Goal: Find specific page/section: Find specific page/section

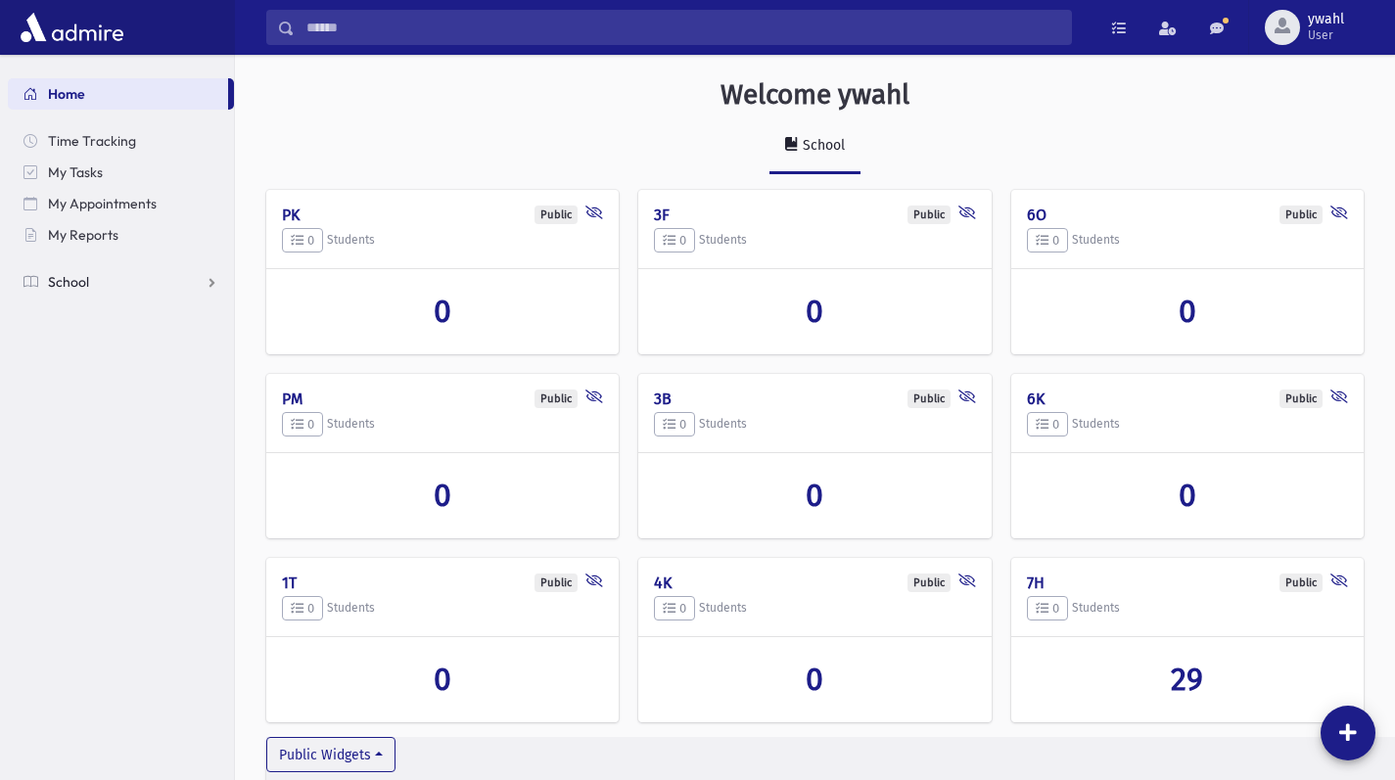
click at [76, 282] on span "School" at bounding box center [68, 282] width 41 height 18
click at [113, 512] on link "Report Cards" at bounding box center [121, 501] width 226 height 31
click at [109, 532] on link "Entry" at bounding box center [121, 532] width 226 height 31
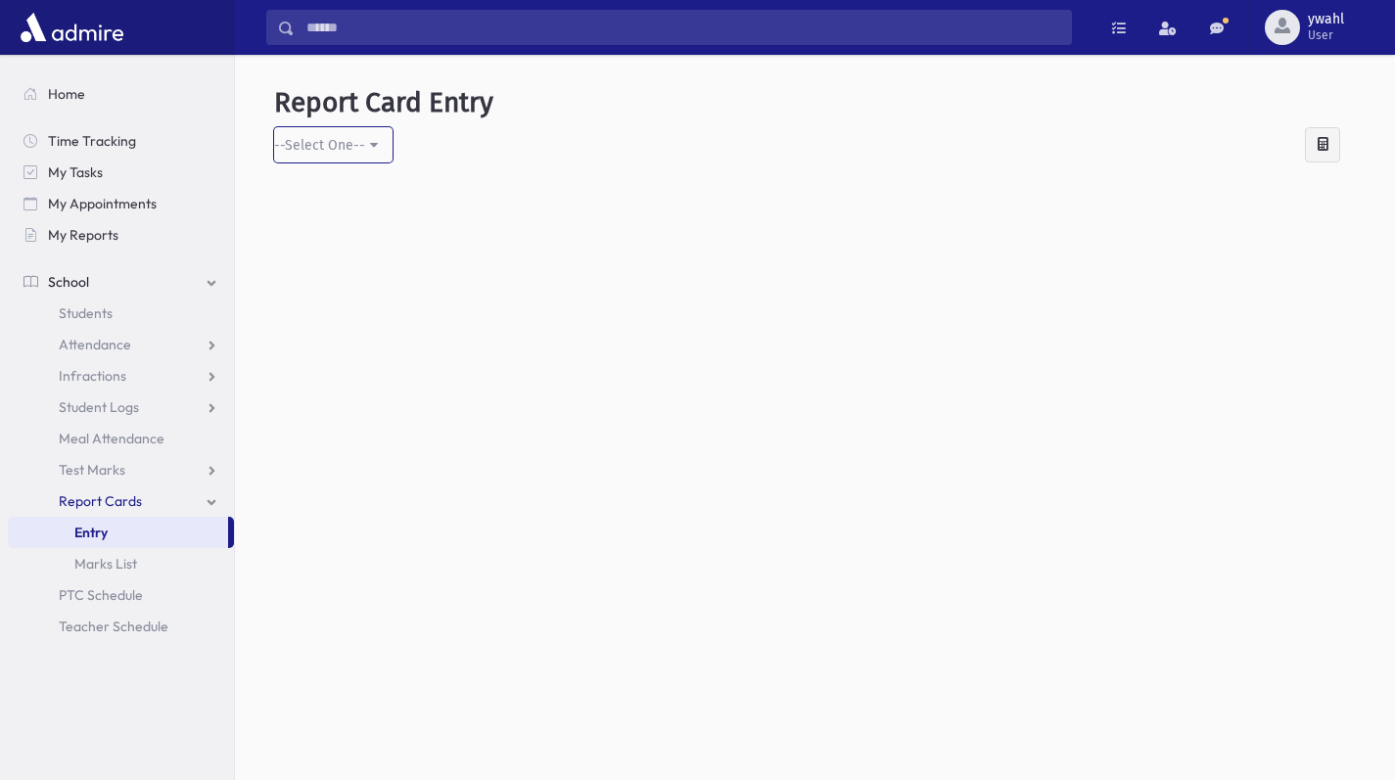
click at [359, 138] on div "--Select One--" at bounding box center [319, 145] width 91 height 21
click at [351, 242] on span "--Select One--" at bounding box center [335, 242] width 91 height 20
click at [129, 557] on span "Marks List" at bounding box center [105, 564] width 63 height 18
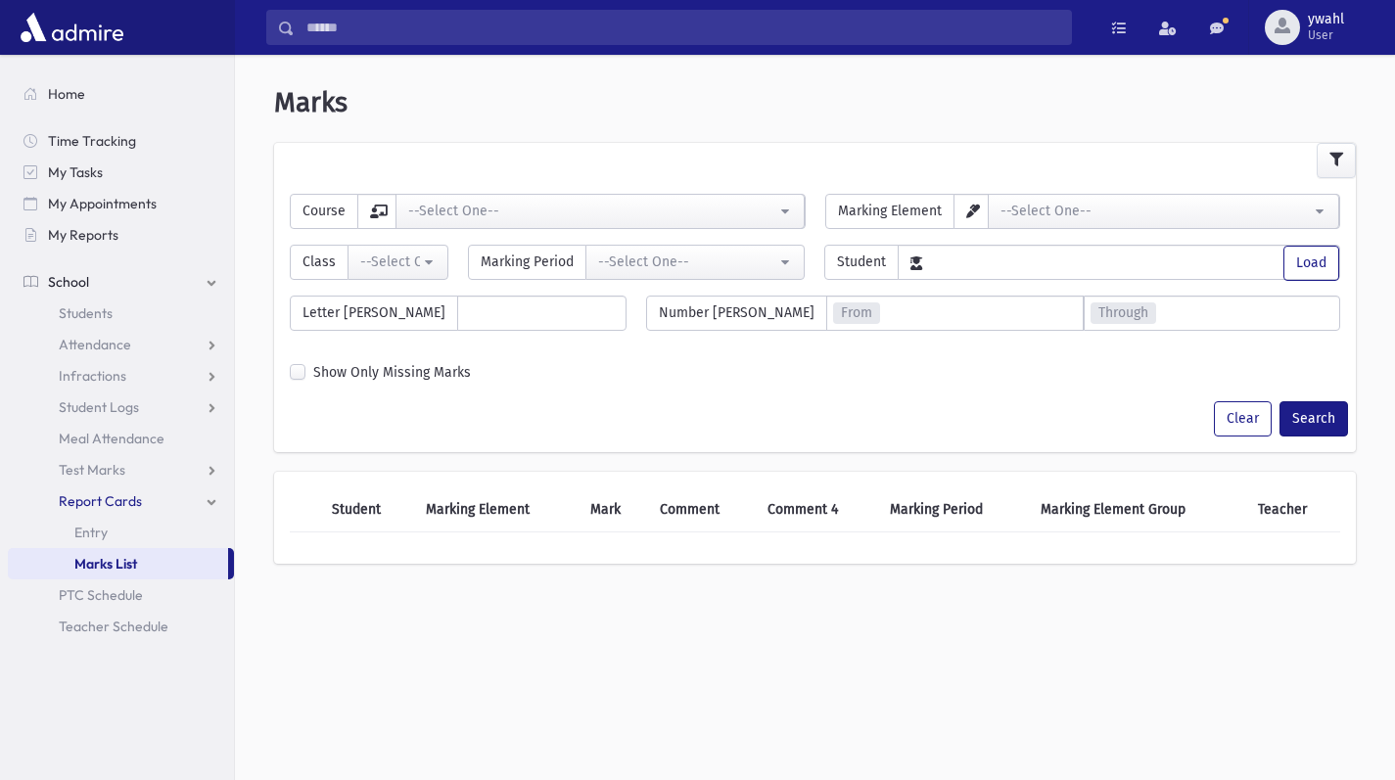
click at [118, 500] on span "Report Cards" at bounding box center [100, 501] width 83 height 18
click at [212, 496] on link "Report Cards" at bounding box center [121, 501] width 226 height 31
click at [174, 523] on link "Entry" at bounding box center [121, 532] width 226 height 31
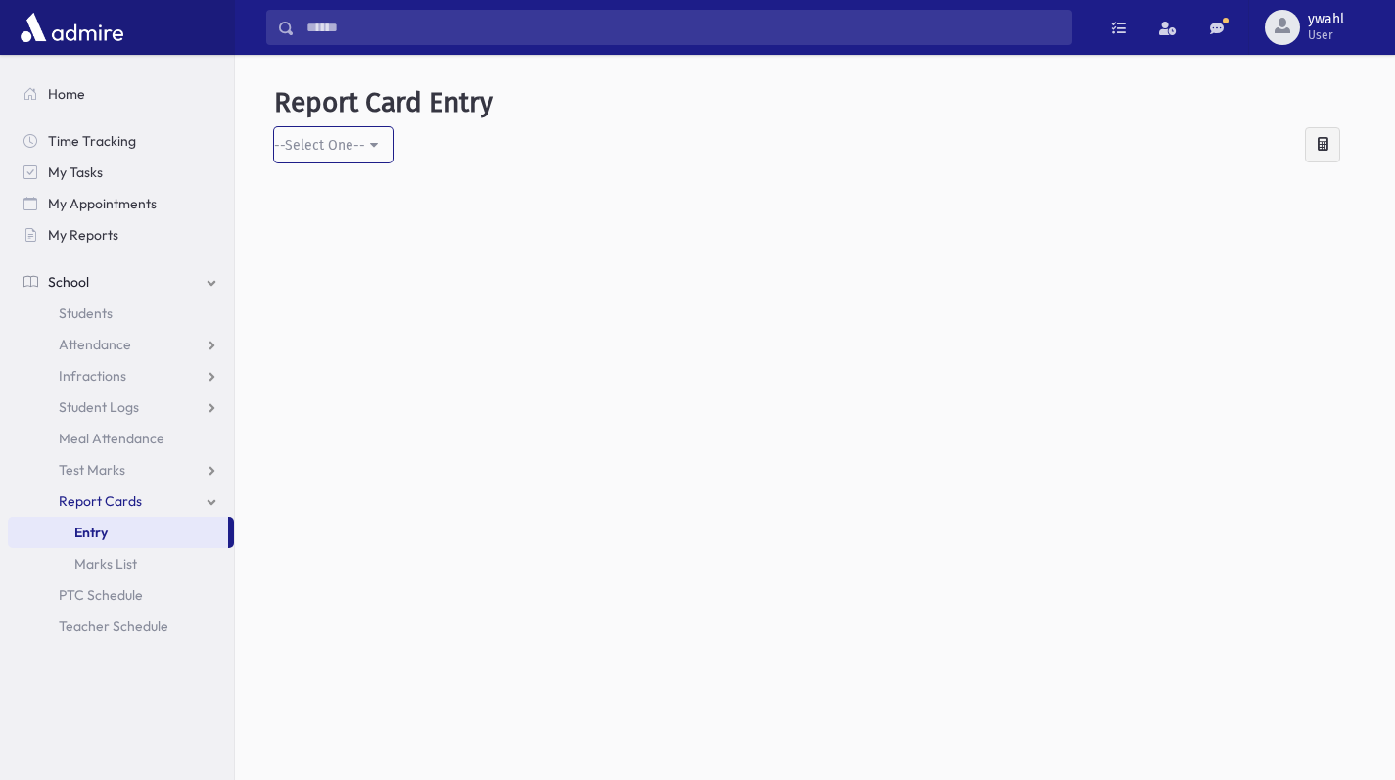
click at [348, 148] on div "--Select One--" at bounding box center [319, 145] width 91 height 21
click at [344, 257] on link "--Select One--" at bounding box center [335, 241] width 122 height 36
click at [1332, 146] on div at bounding box center [1322, 144] width 35 height 35
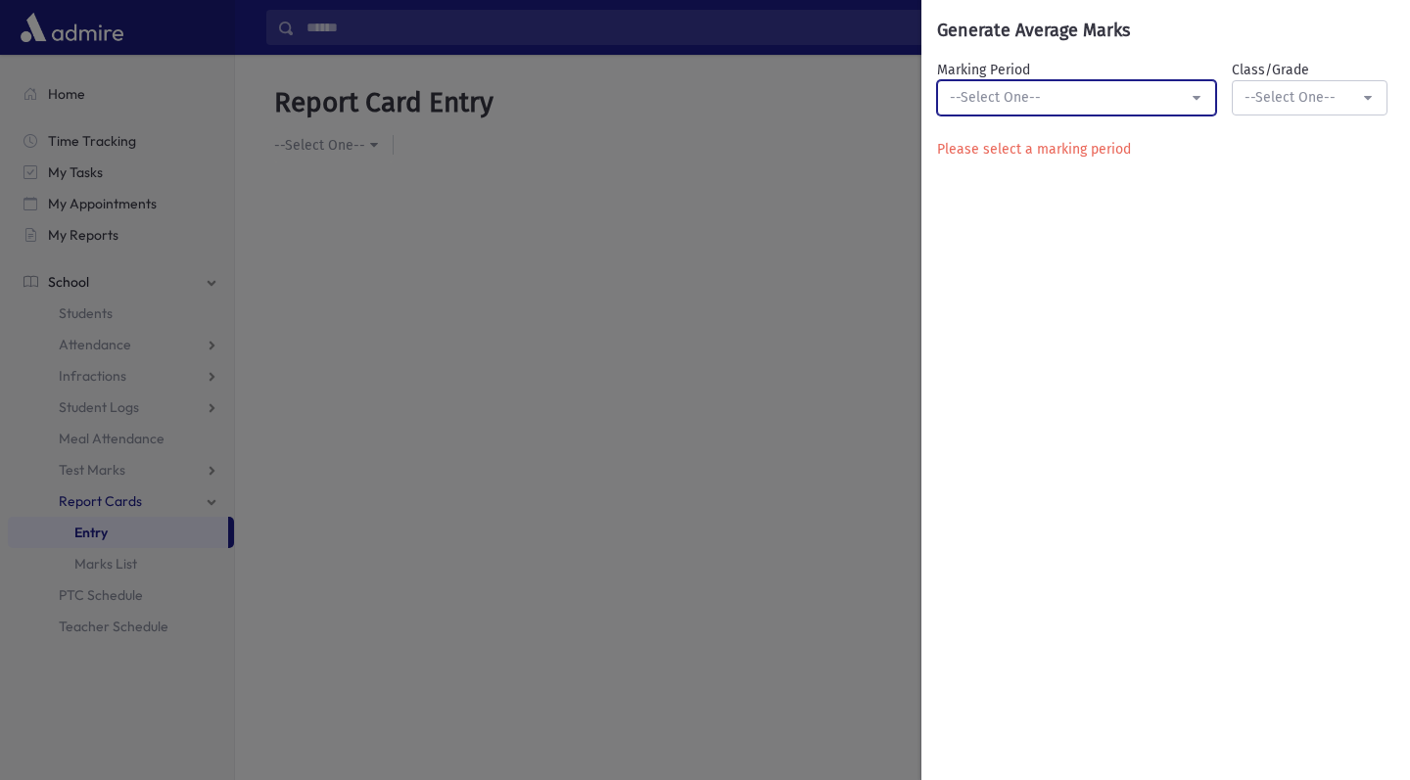
click at [1023, 105] on div "--Select One--" at bounding box center [1069, 97] width 238 height 21
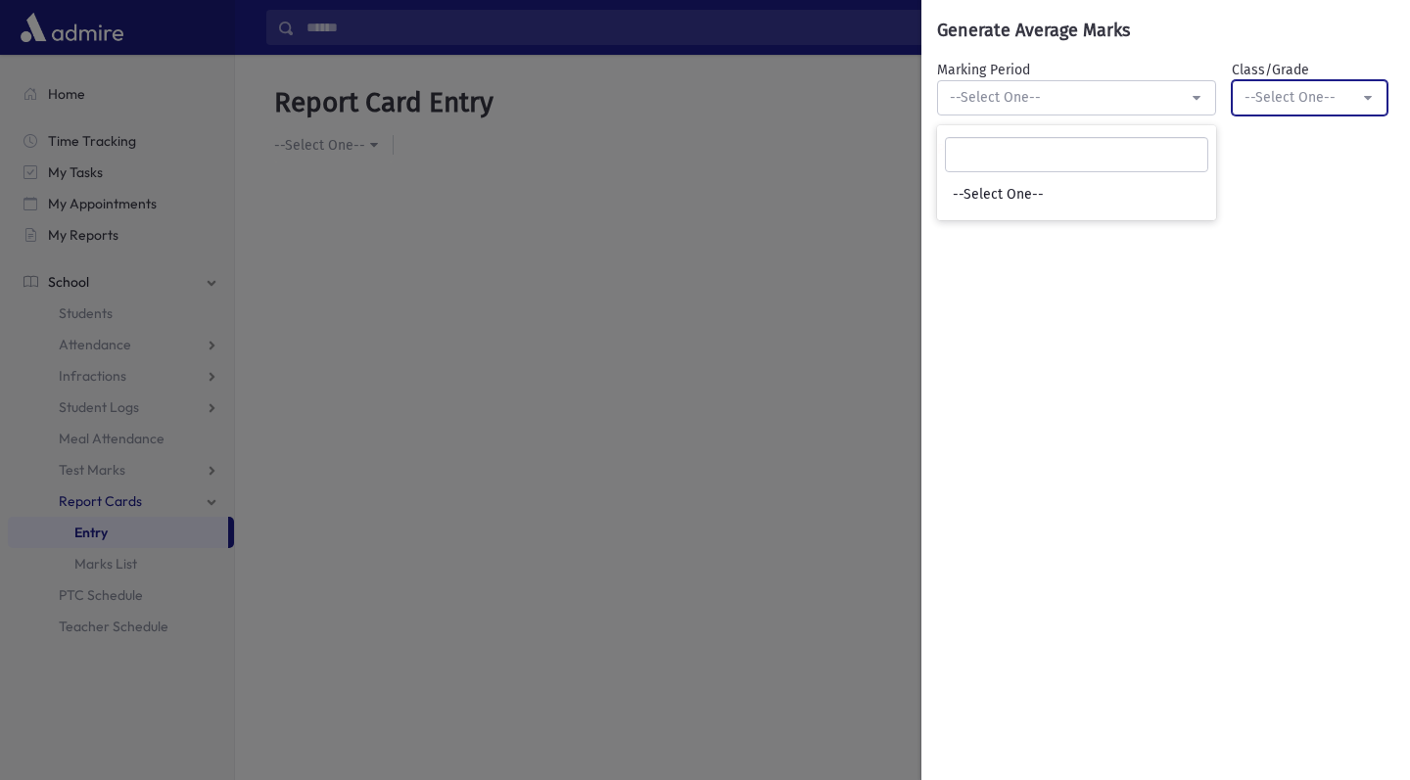
click at [1280, 104] on div "--Select One--" at bounding box center [1301, 97] width 115 height 21
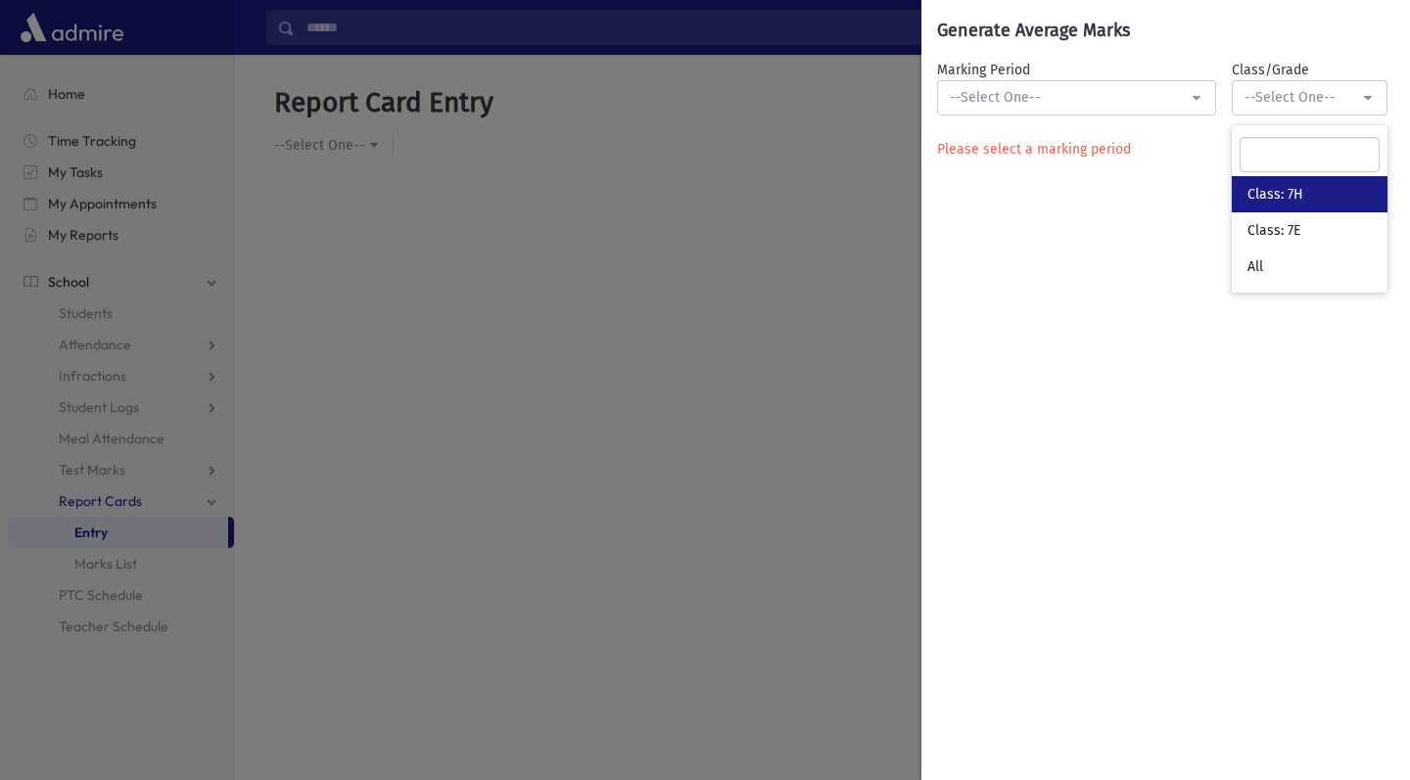
click at [1285, 199] on span "Class: 7H" at bounding box center [1275, 195] width 56 height 20
select select "*********"
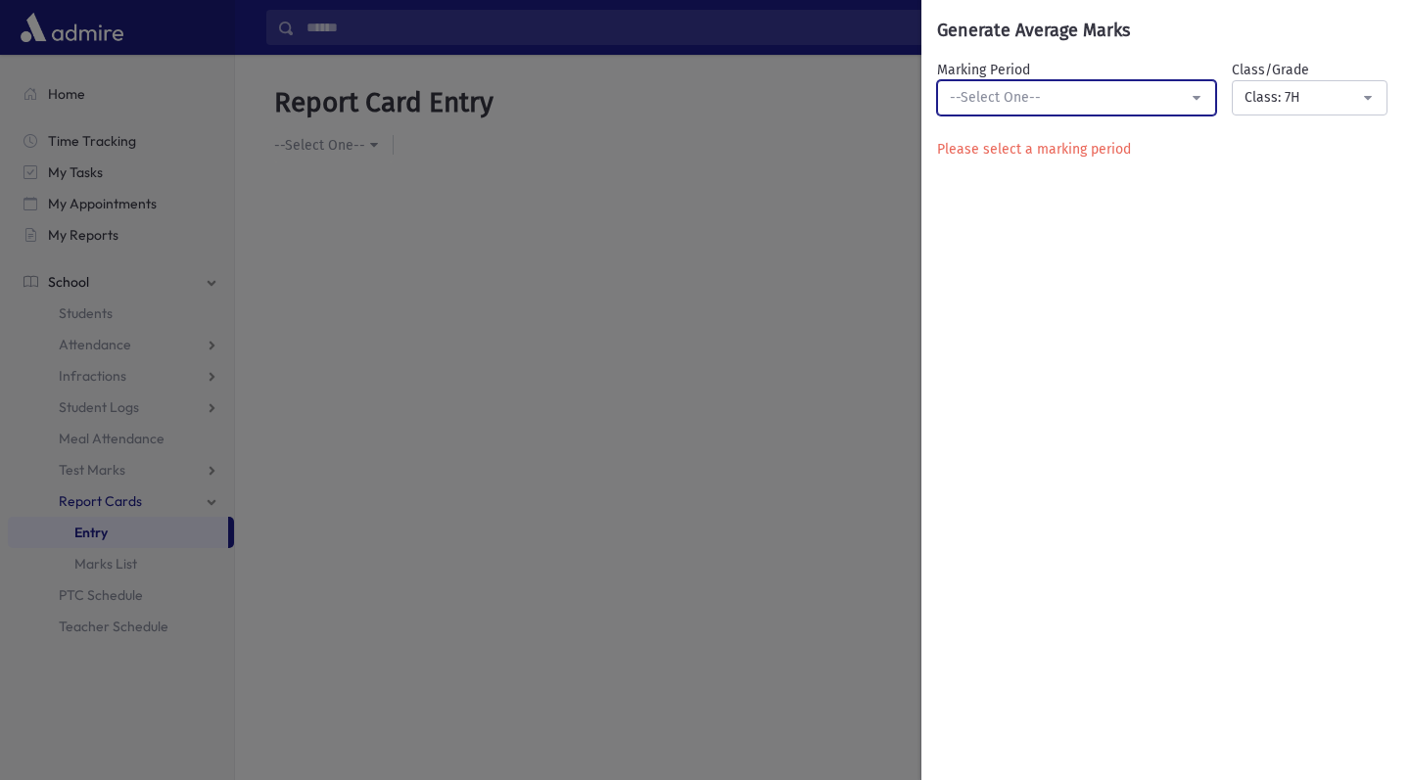
click at [1132, 103] on div "--Select One--" at bounding box center [1069, 97] width 238 height 21
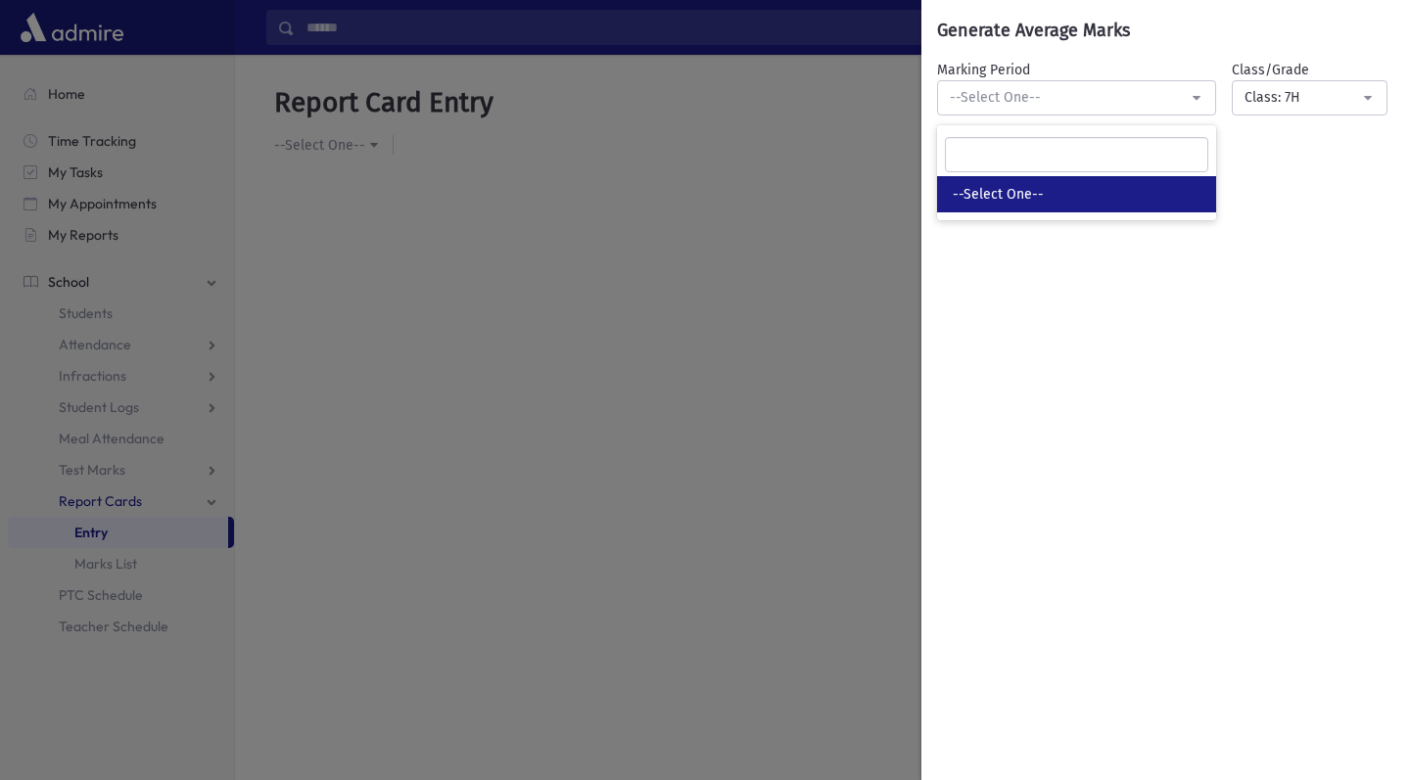
click at [1154, 185] on link "--Select One--" at bounding box center [1076, 194] width 279 height 36
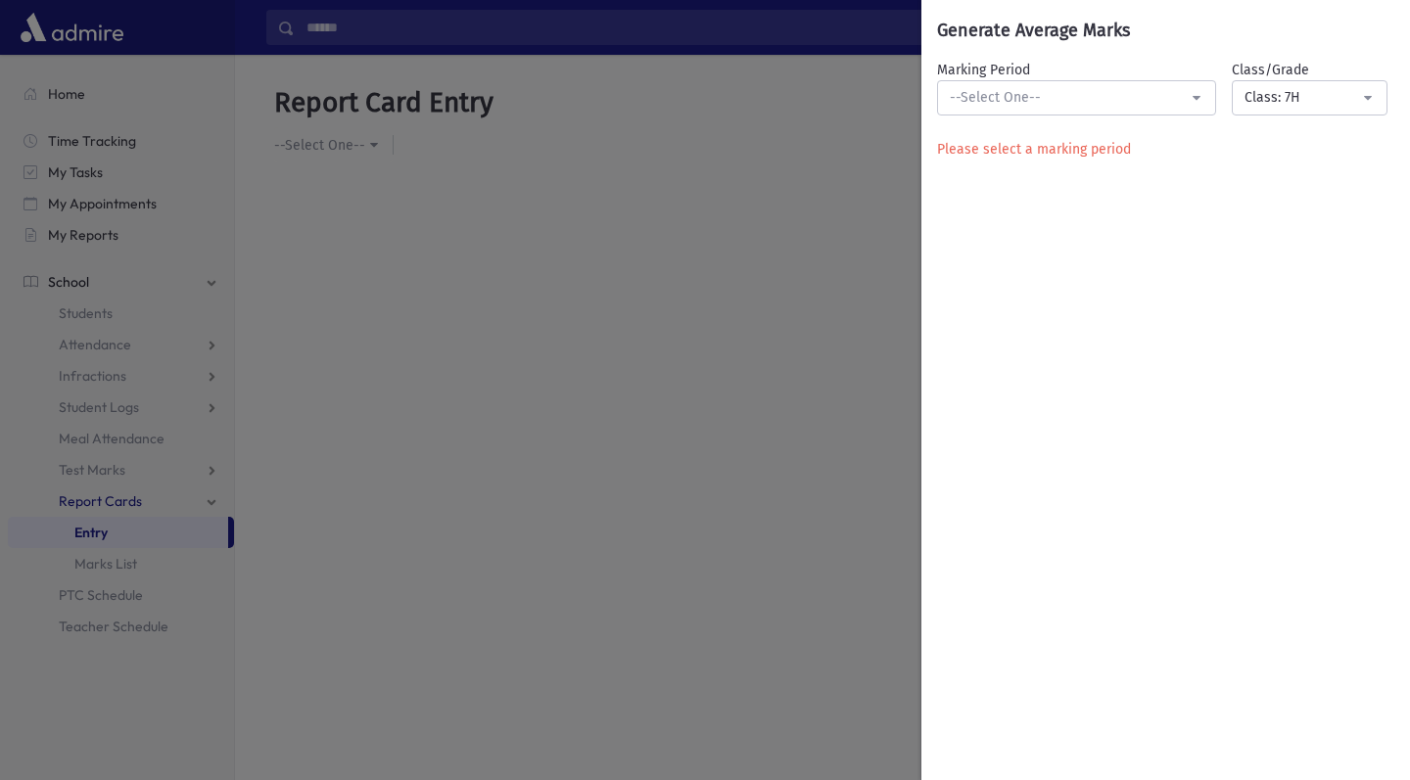
drag, startPoint x: 819, startPoint y: 283, endPoint x: 794, endPoint y: 288, distance: 25.9
click at [817, 284] on div "**********" at bounding box center [705, 390] width 1410 height 780
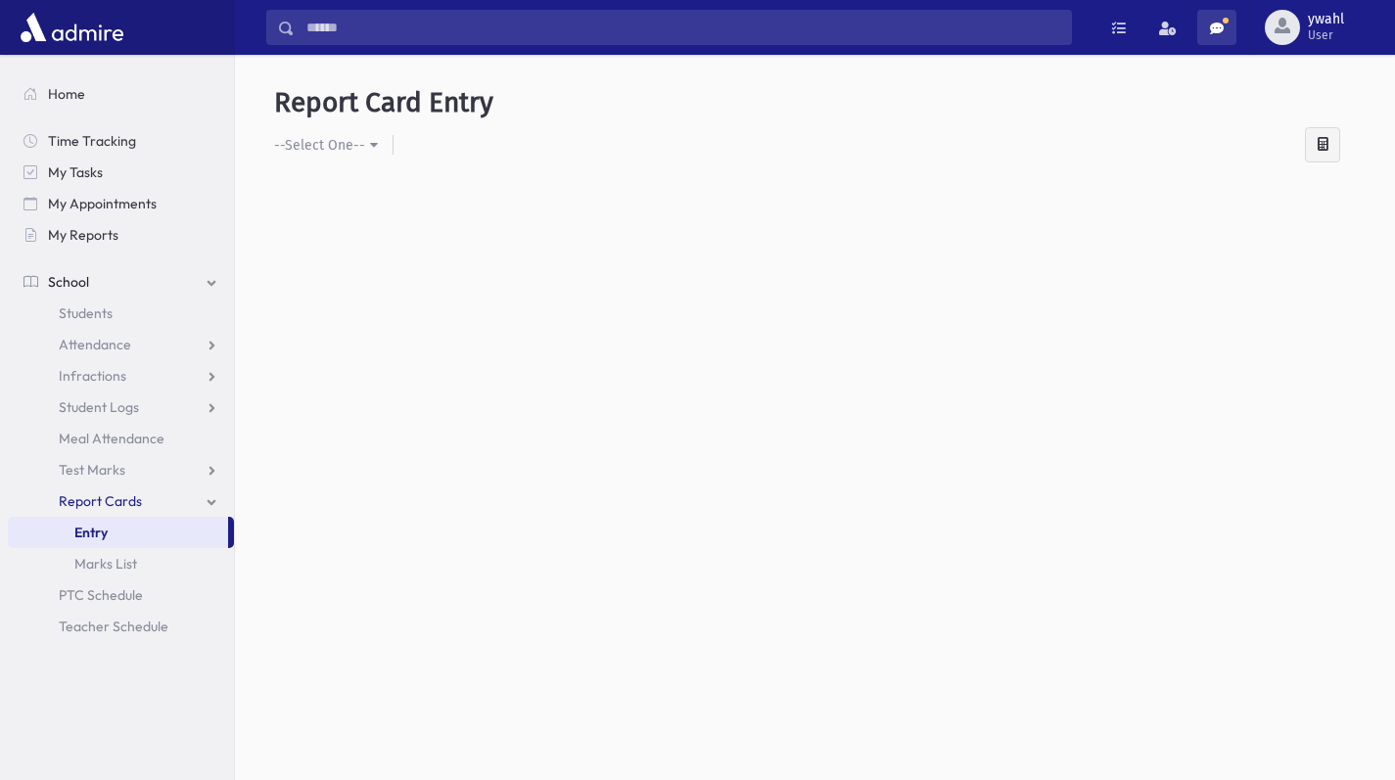
click at [1221, 25] on span at bounding box center [1217, 29] width 14 height 14
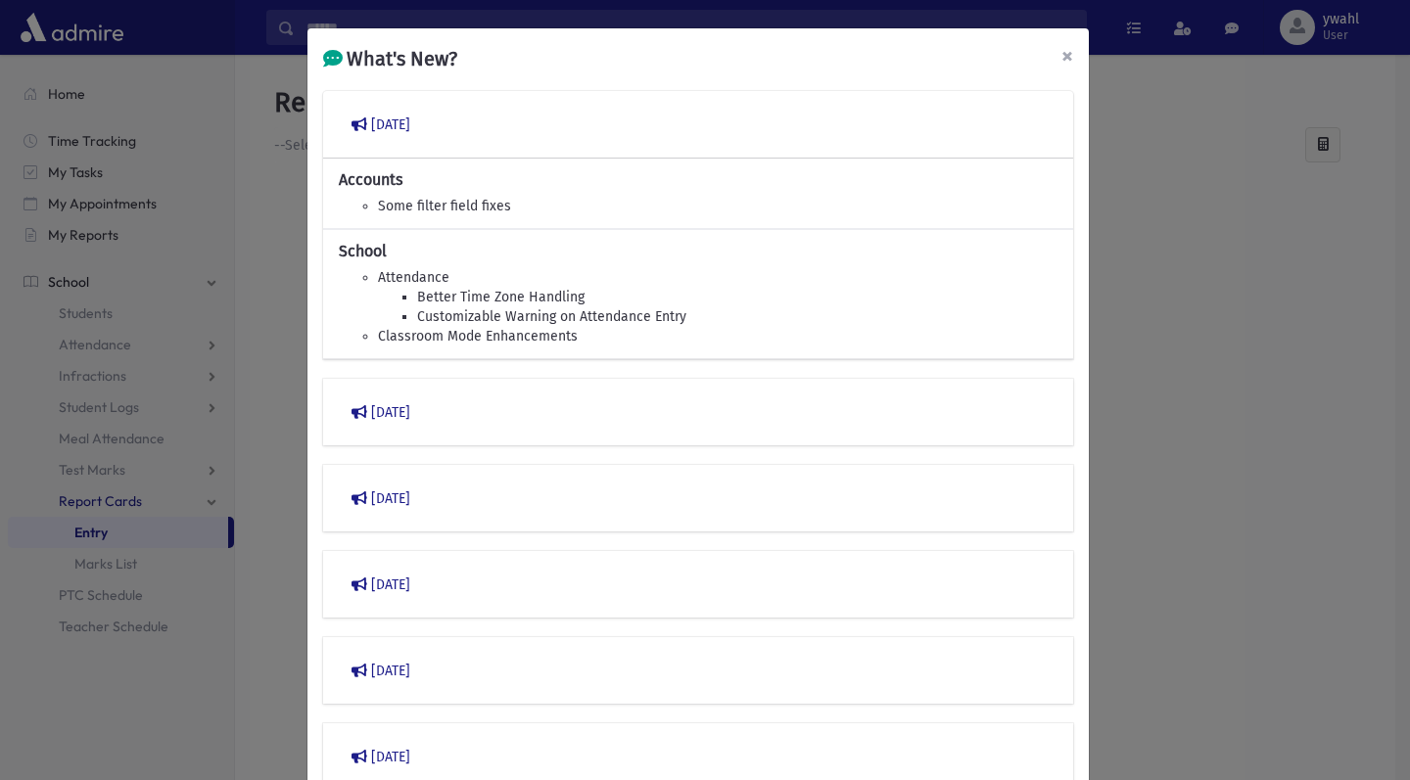
click at [1061, 57] on span "×" at bounding box center [1067, 55] width 12 height 27
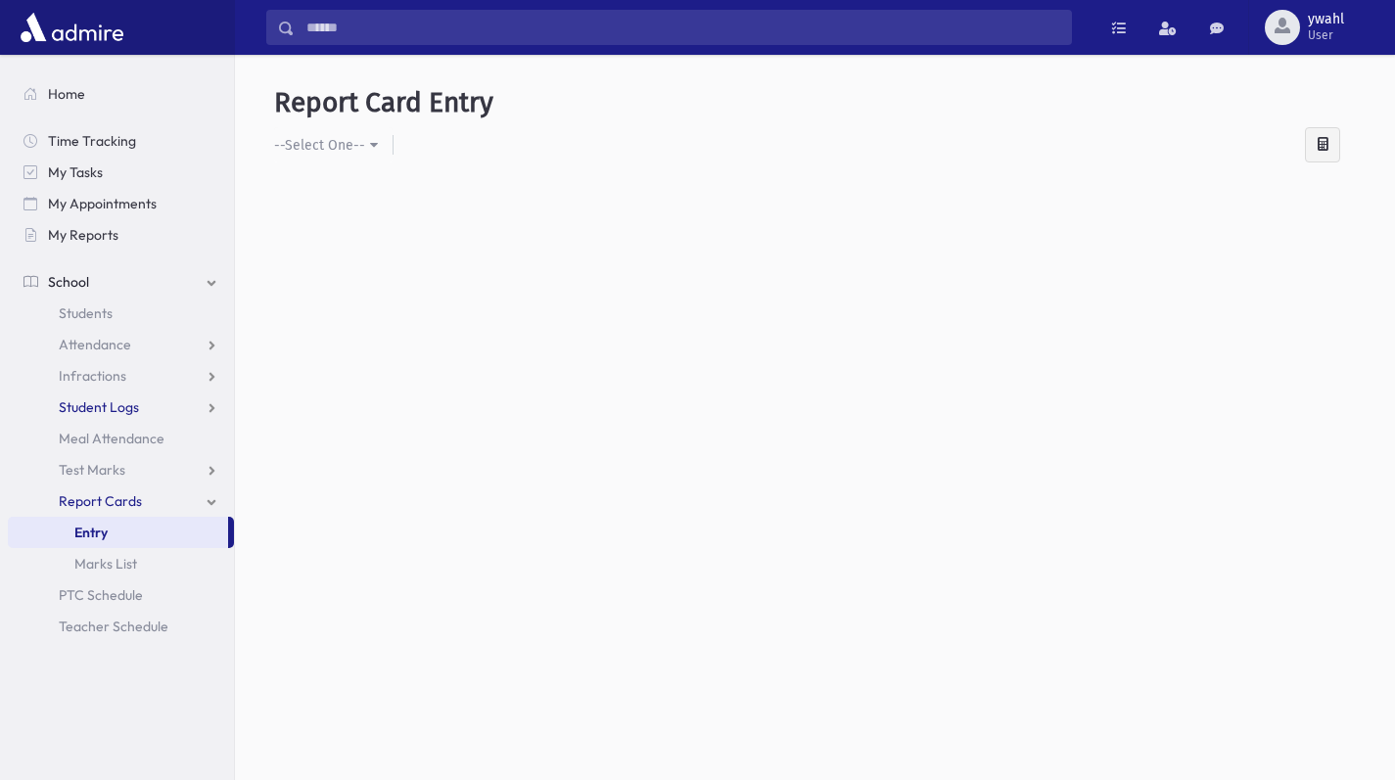
click at [130, 407] on span "Student Logs" at bounding box center [99, 407] width 80 height 18
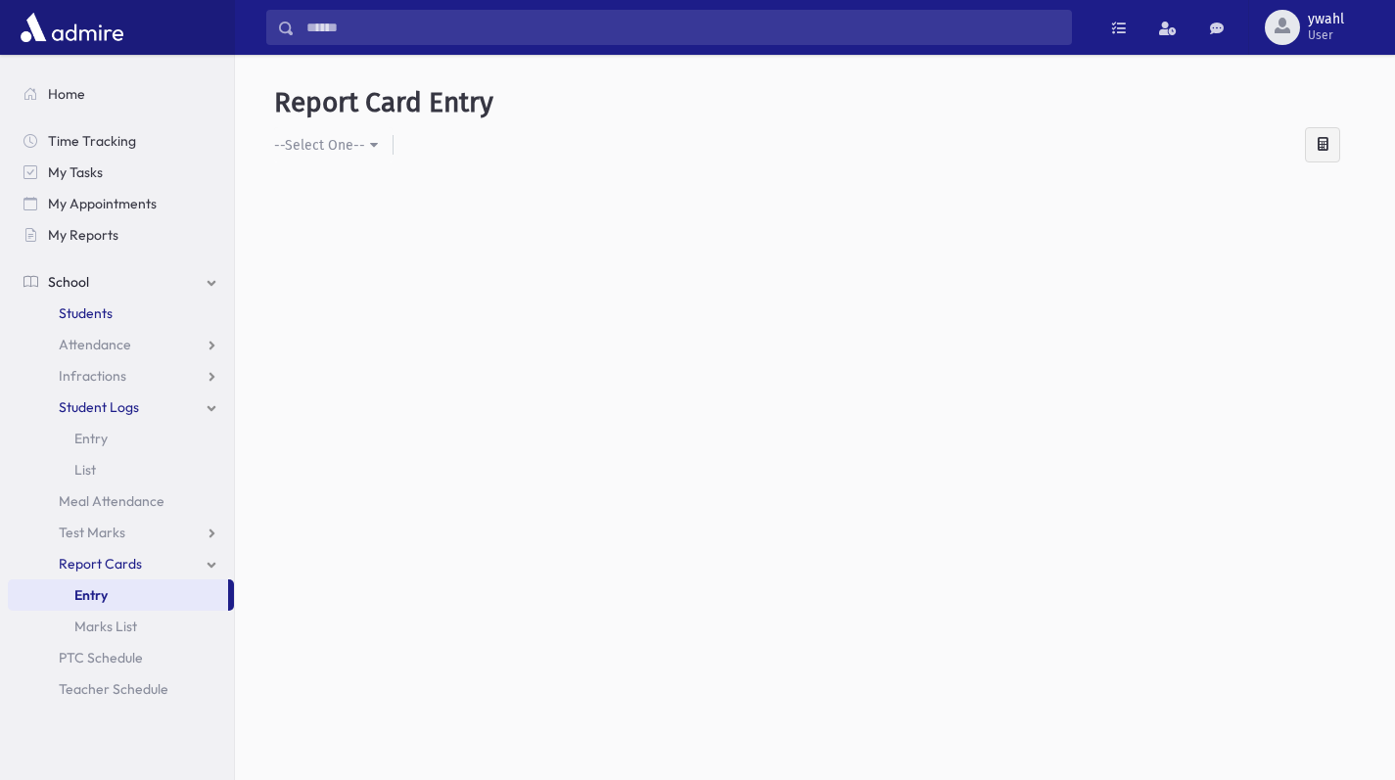
click at [118, 316] on link "Students" at bounding box center [121, 313] width 226 height 31
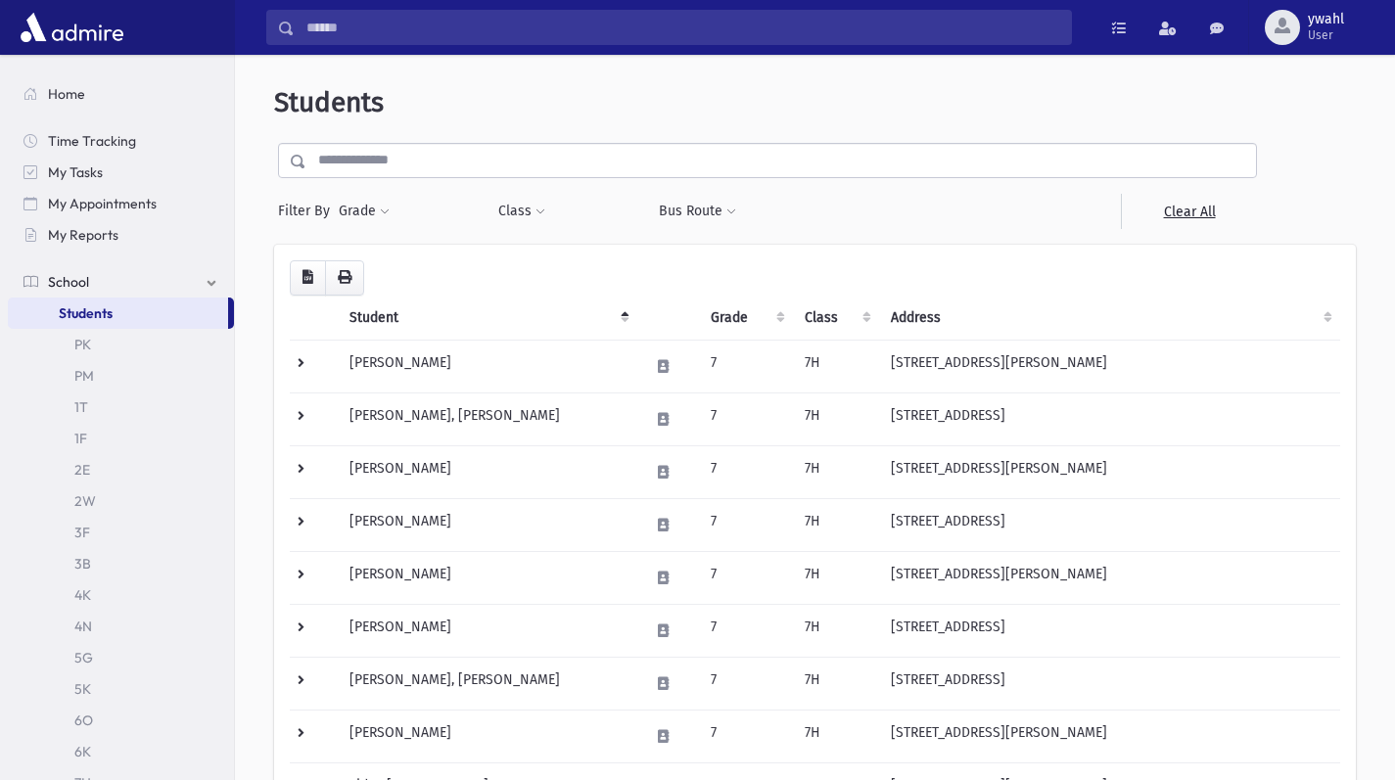
click at [522, 216] on button "Class" at bounding box center [521, 211] width 49 height 35
click at [365, 210] on button "Grade" at bounding box center [364, 211] width 53 height 35
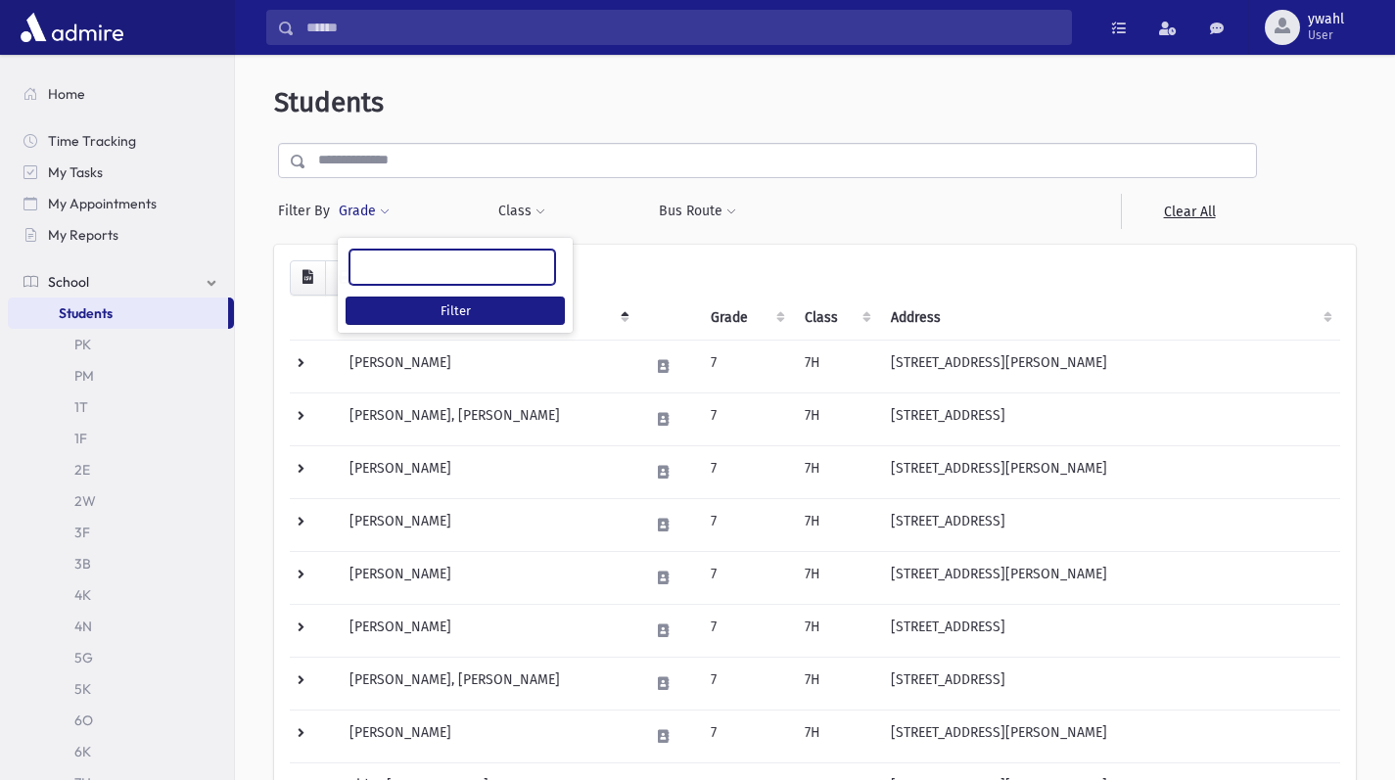
click at [378, 259] on ul at bounding box center [452, 265] width 204 height 29
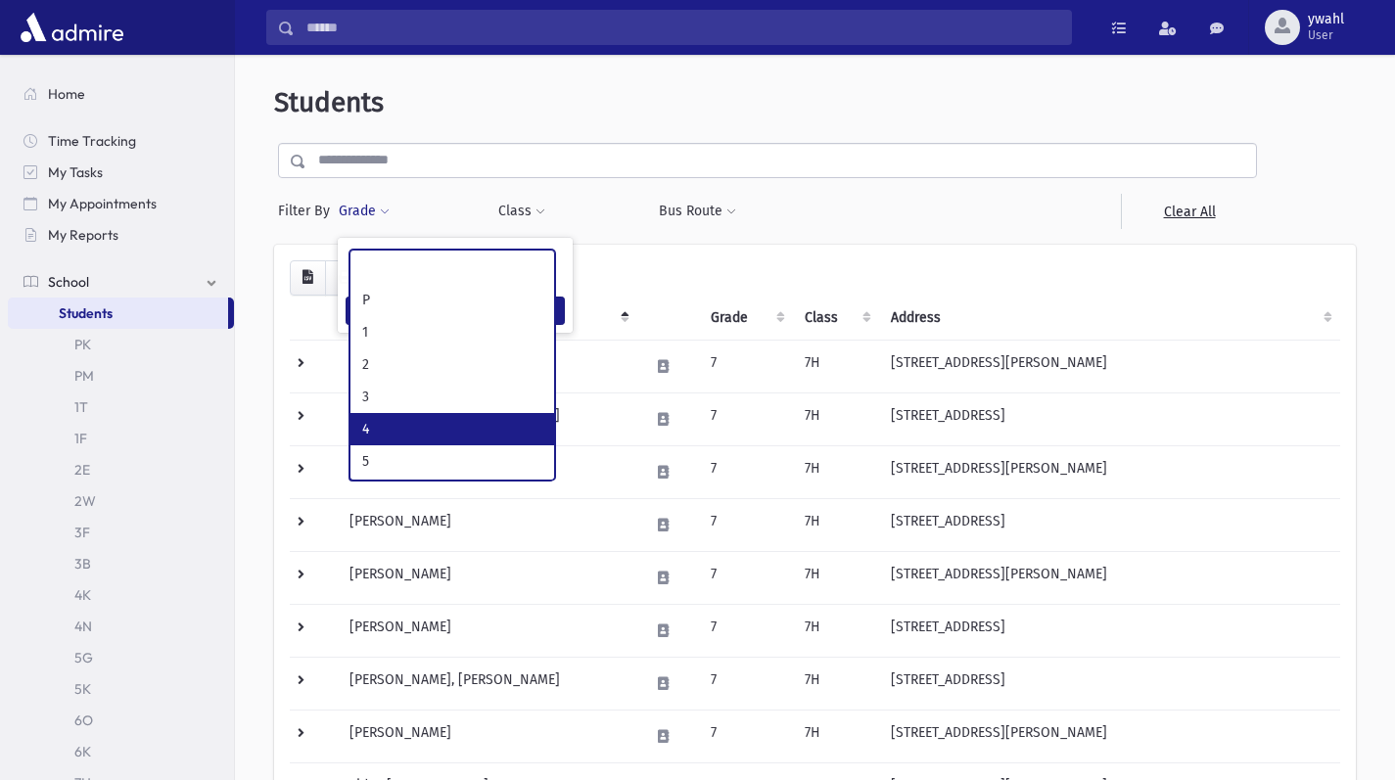
scroll to position [81, 0]
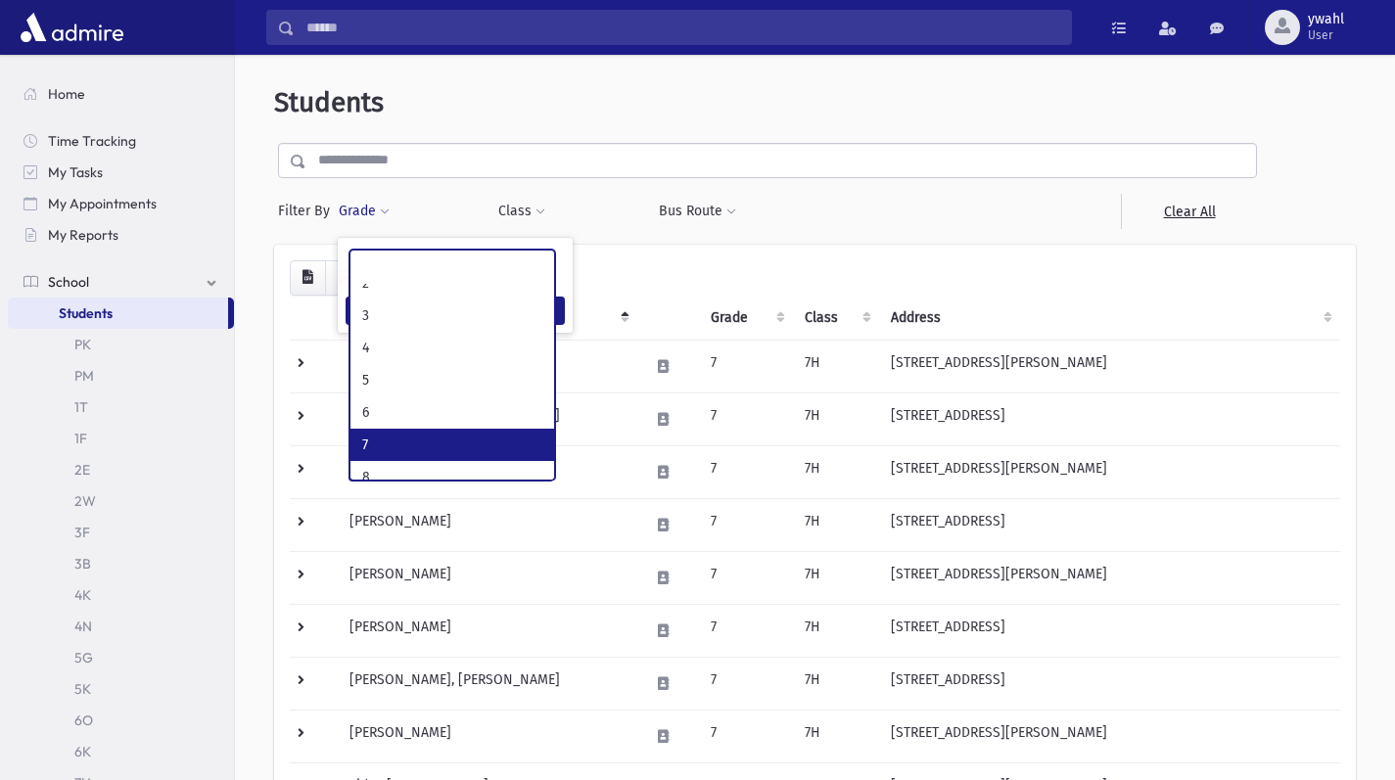
select select "*"
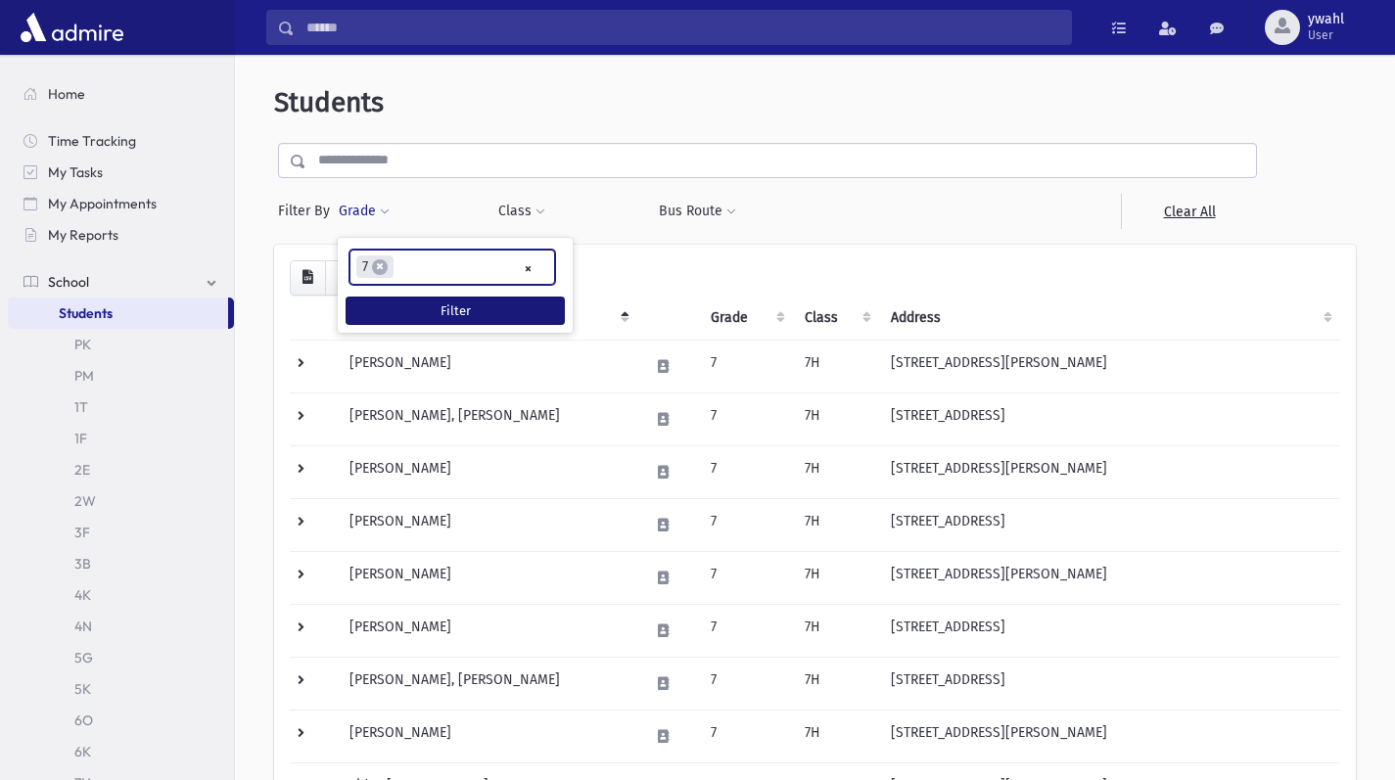
click at [514, 304] on button "Filter" at bounding box center [455, 311] width 219 height 28
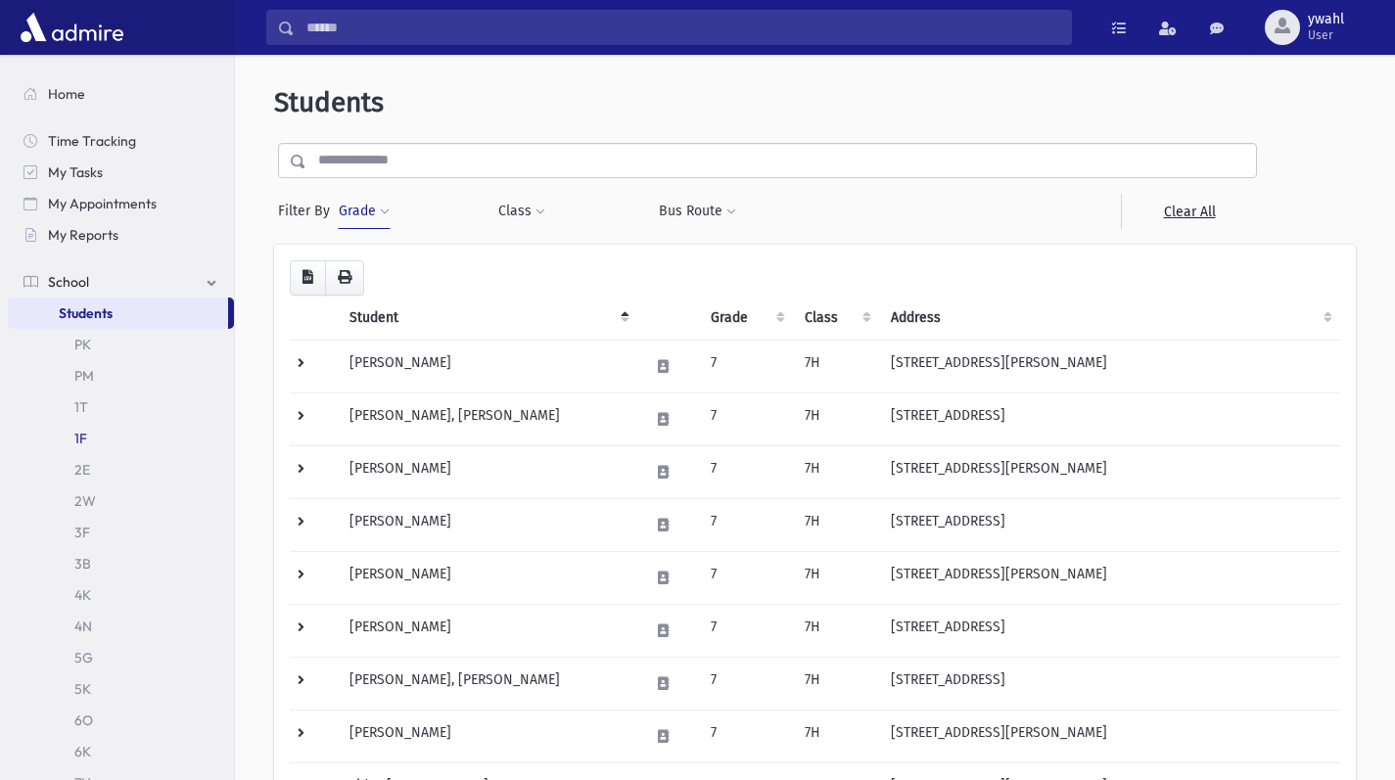
scroll to position [204, 0]
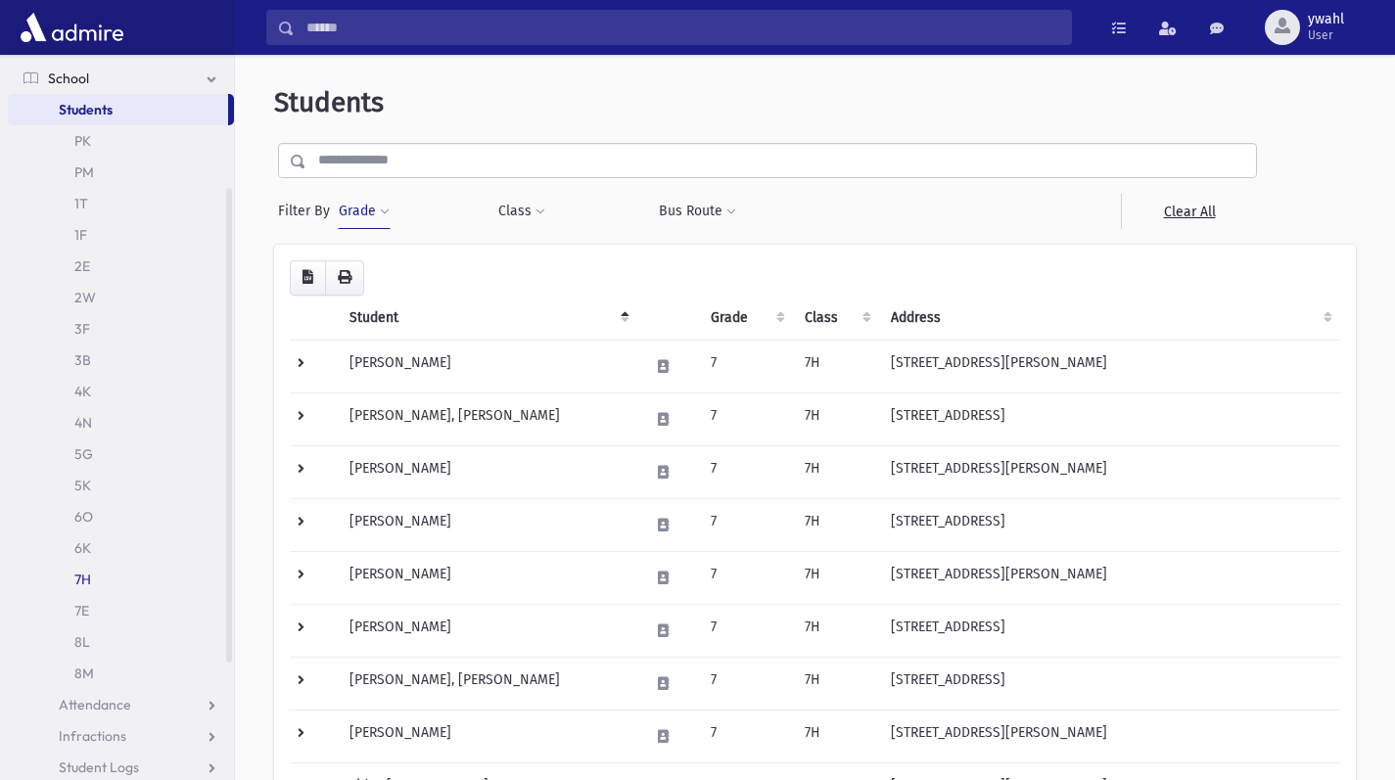
click at [140, 589] on link "7H" at bounding box center [121, 579] width 226 height 31
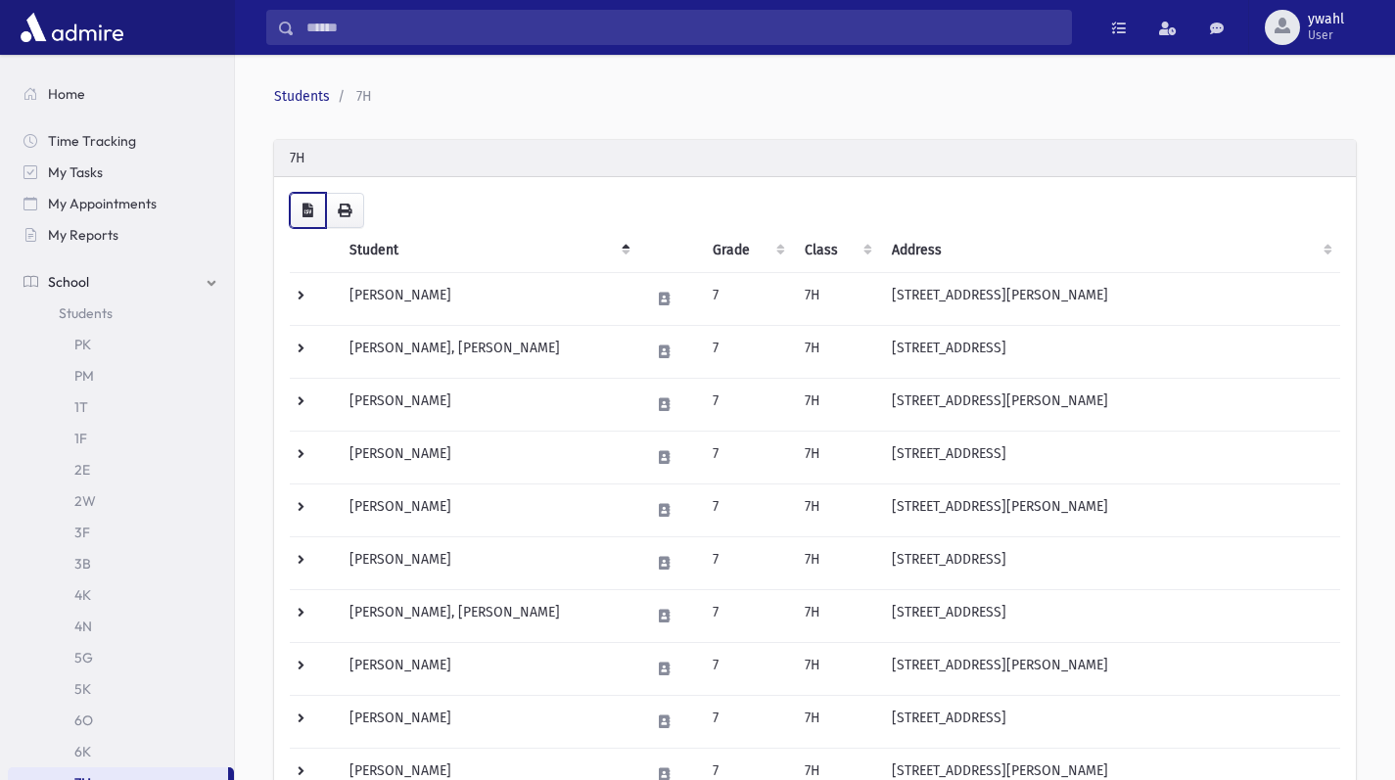
click at [313, 212] on button "button" at bounding box center [308, 210] width 36 height 35
click at [76, 234] on span "My Reports" at bounding box center [83, 235] width 70 height 18
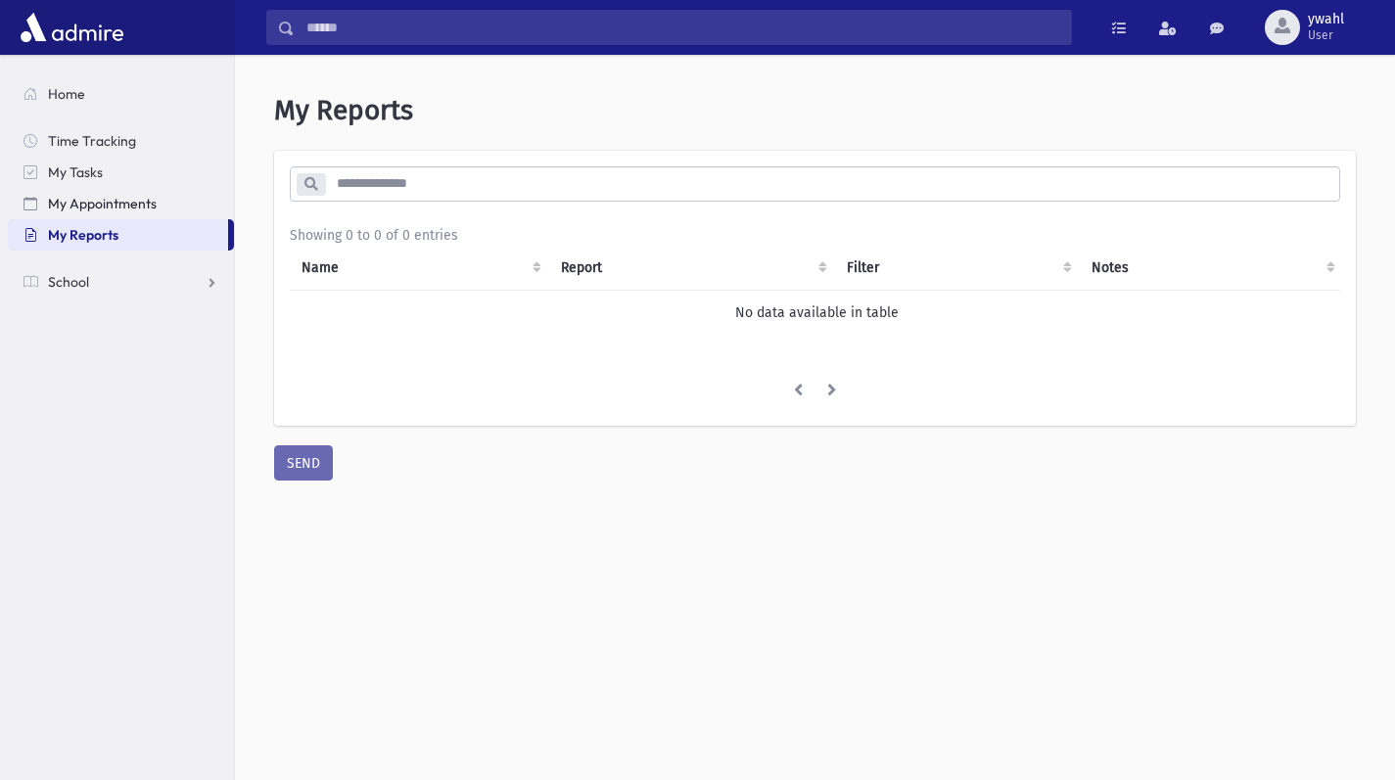
click at [70, 212] on link "My Appointments" at bounding box center [121, 203] width 226 height 31
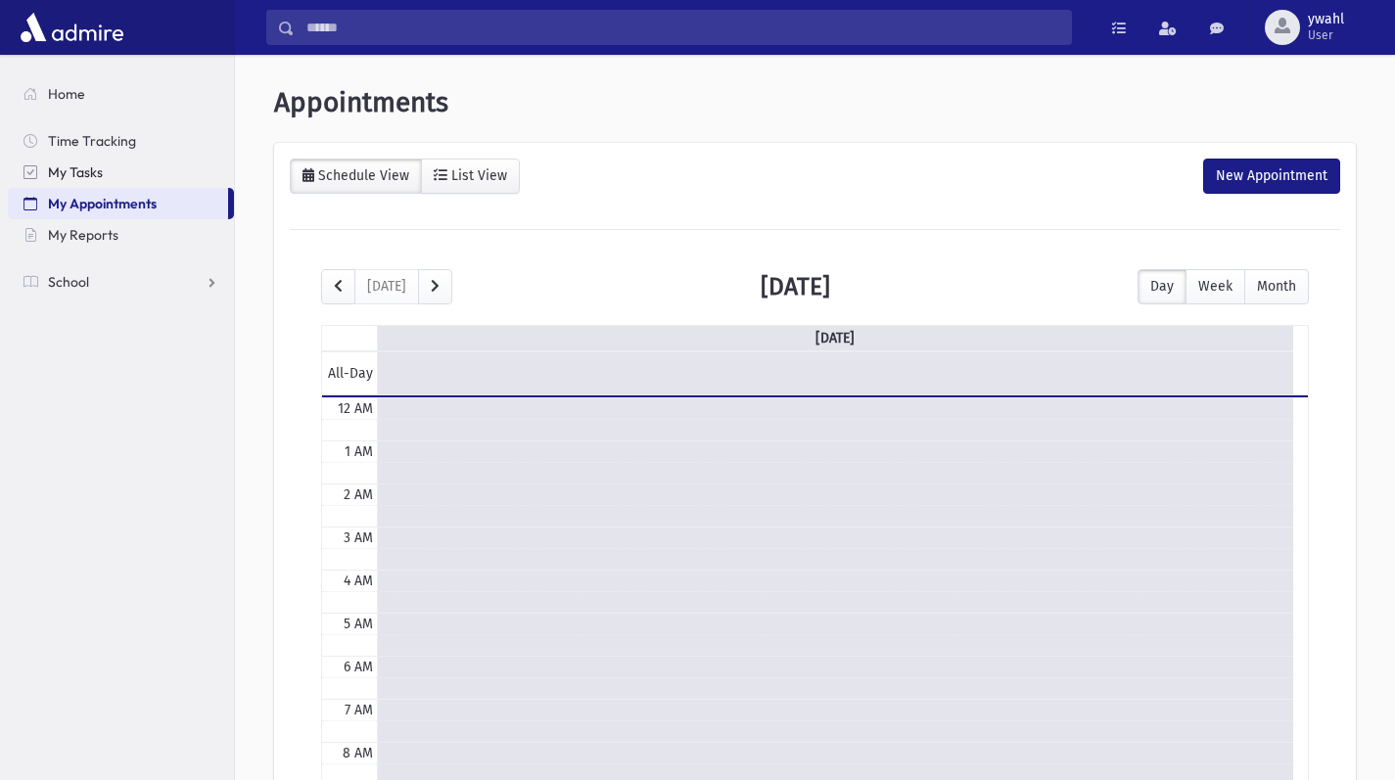
scroll to position [259, 0]
click at [70, 171] on span "My Tasks" at bounding box center [75, 172] width 55 height 18
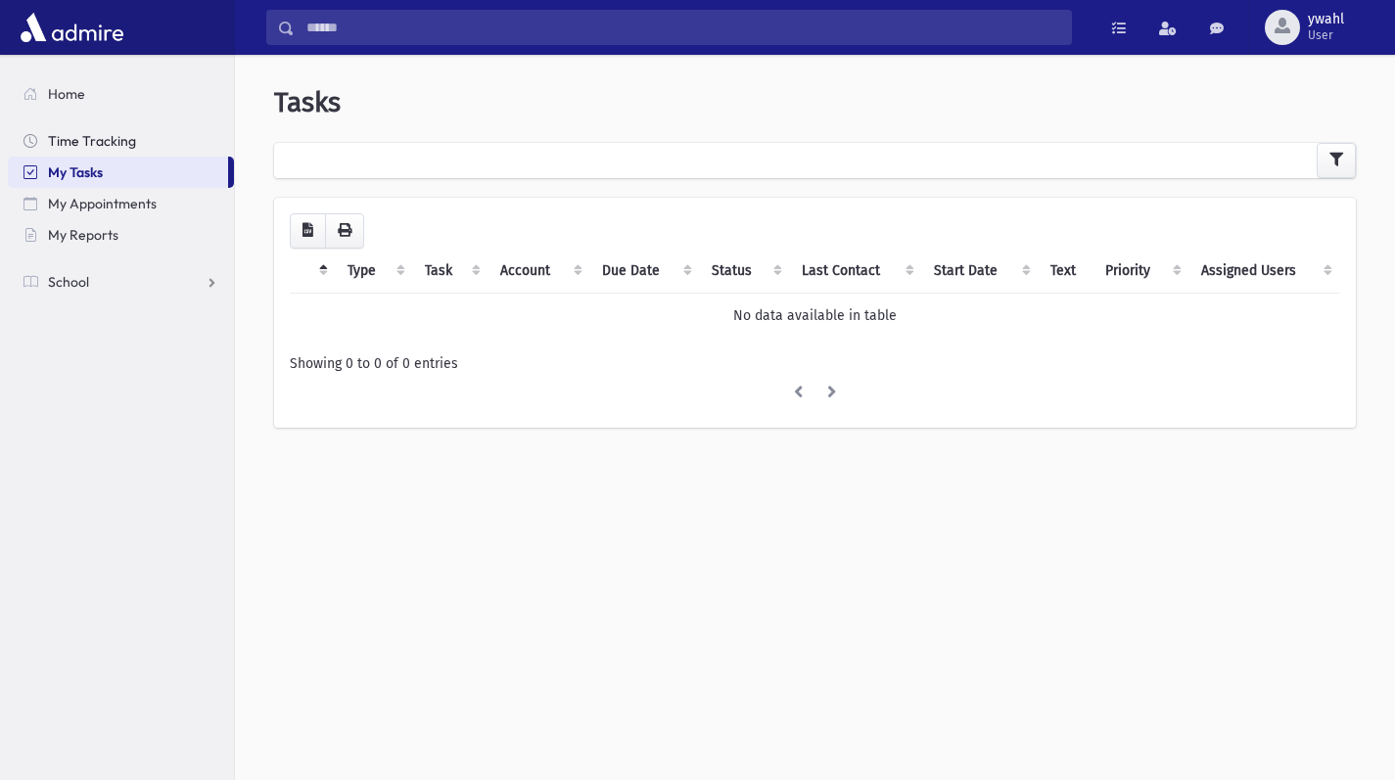
click at [96, 131] on link "Time Tracking" at bounding box center [121, 140] width 226 height 31
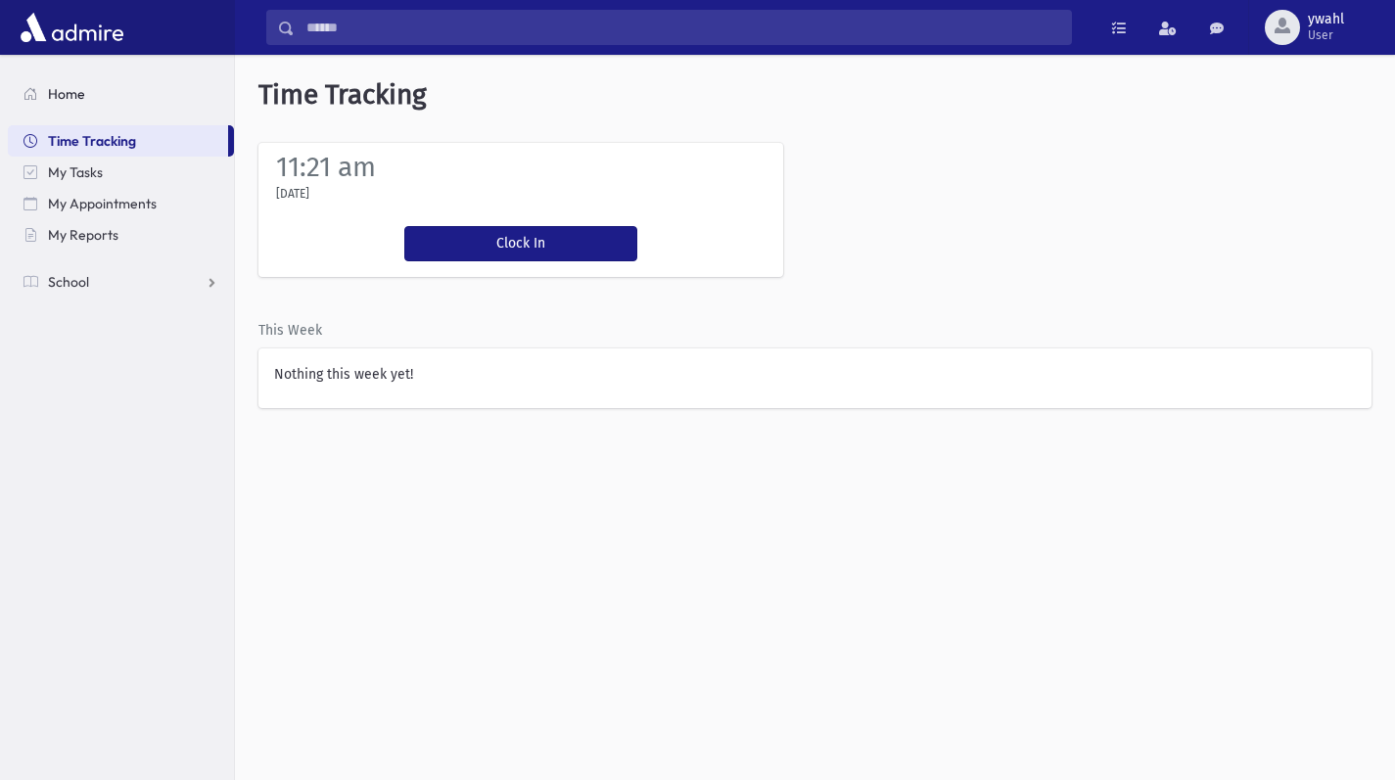
drag, startPoint x: 0, startPoint y: 0, endPoint x: 70, endPoint y: 84, distance: 109.8
click at [70, 84] on link "Home" at bounding box center [121, 93] width 226 height 31
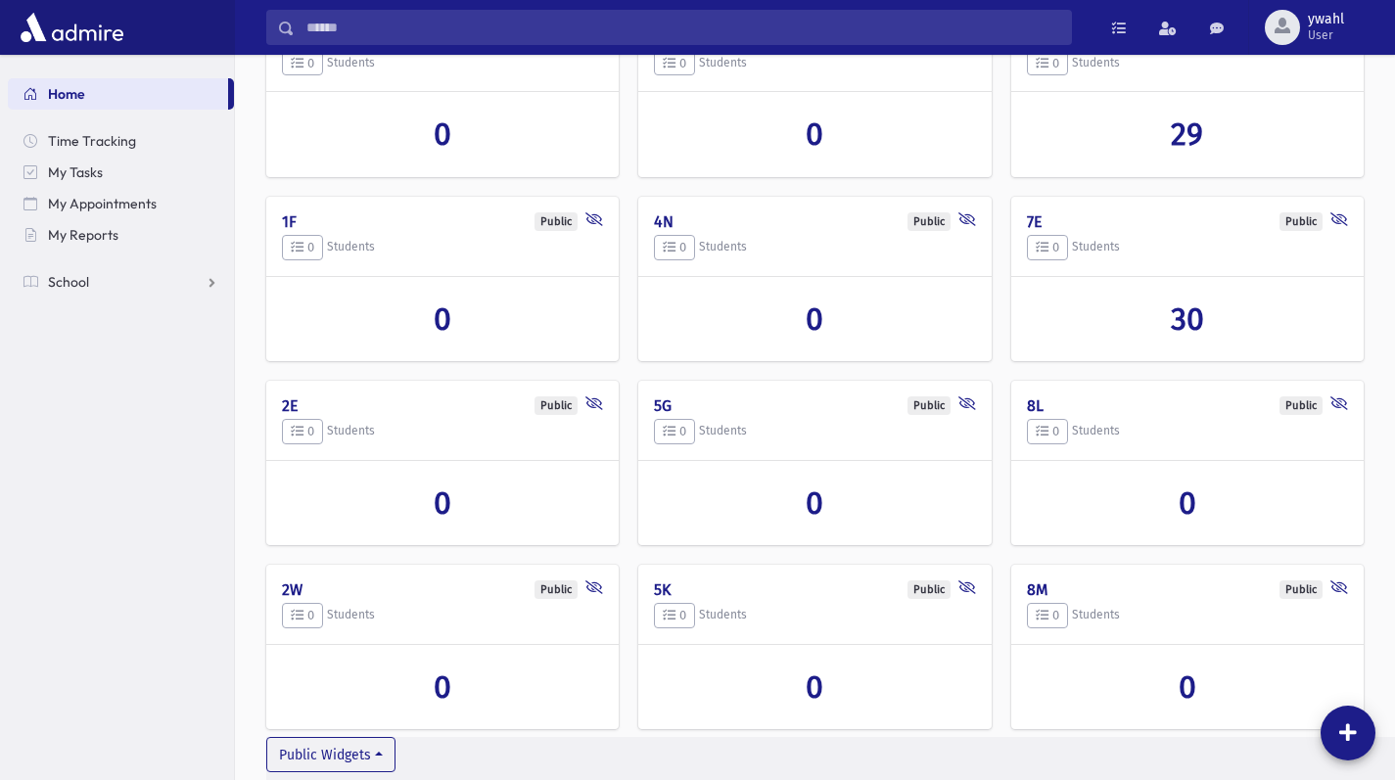
scroll to position [541, 0]
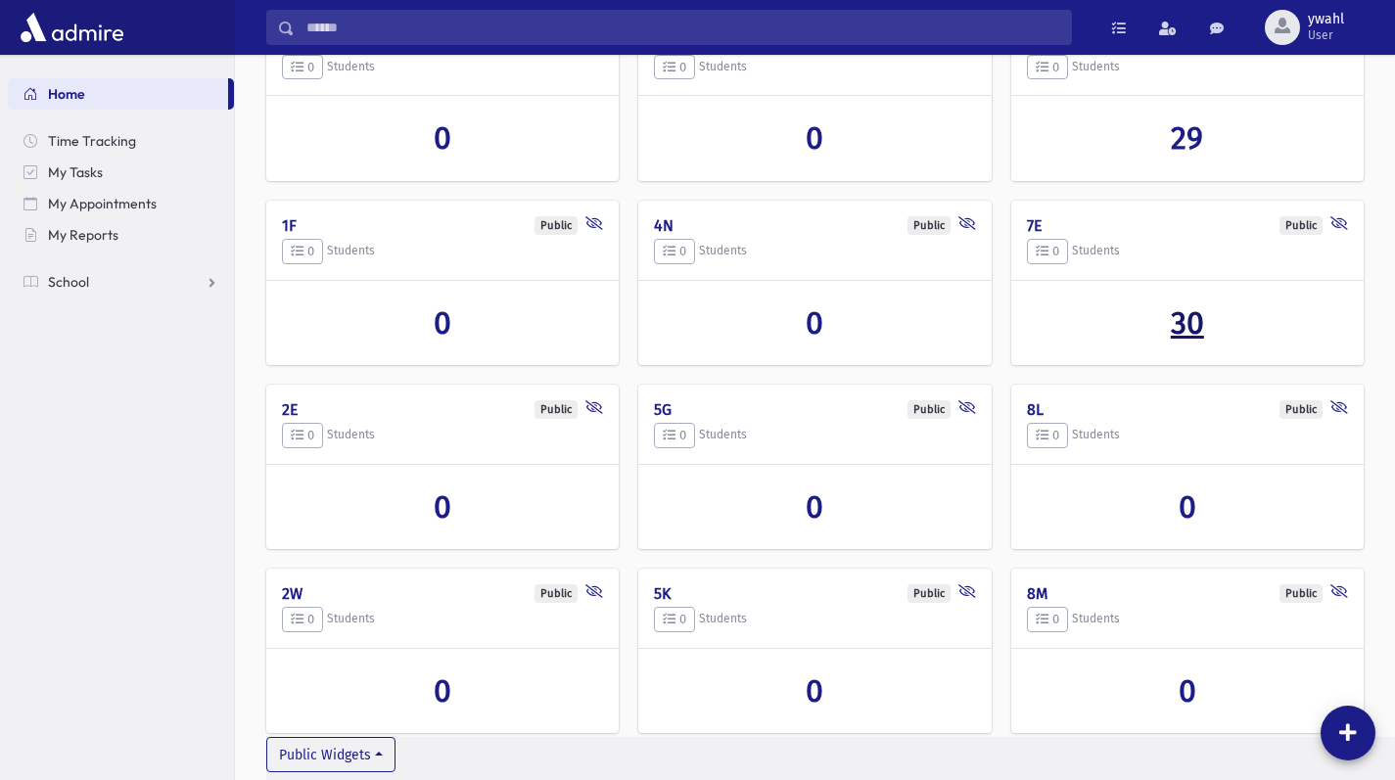
click at [1191, 317] on span "30" at bounding box center [1187, 322] width 33 height 37
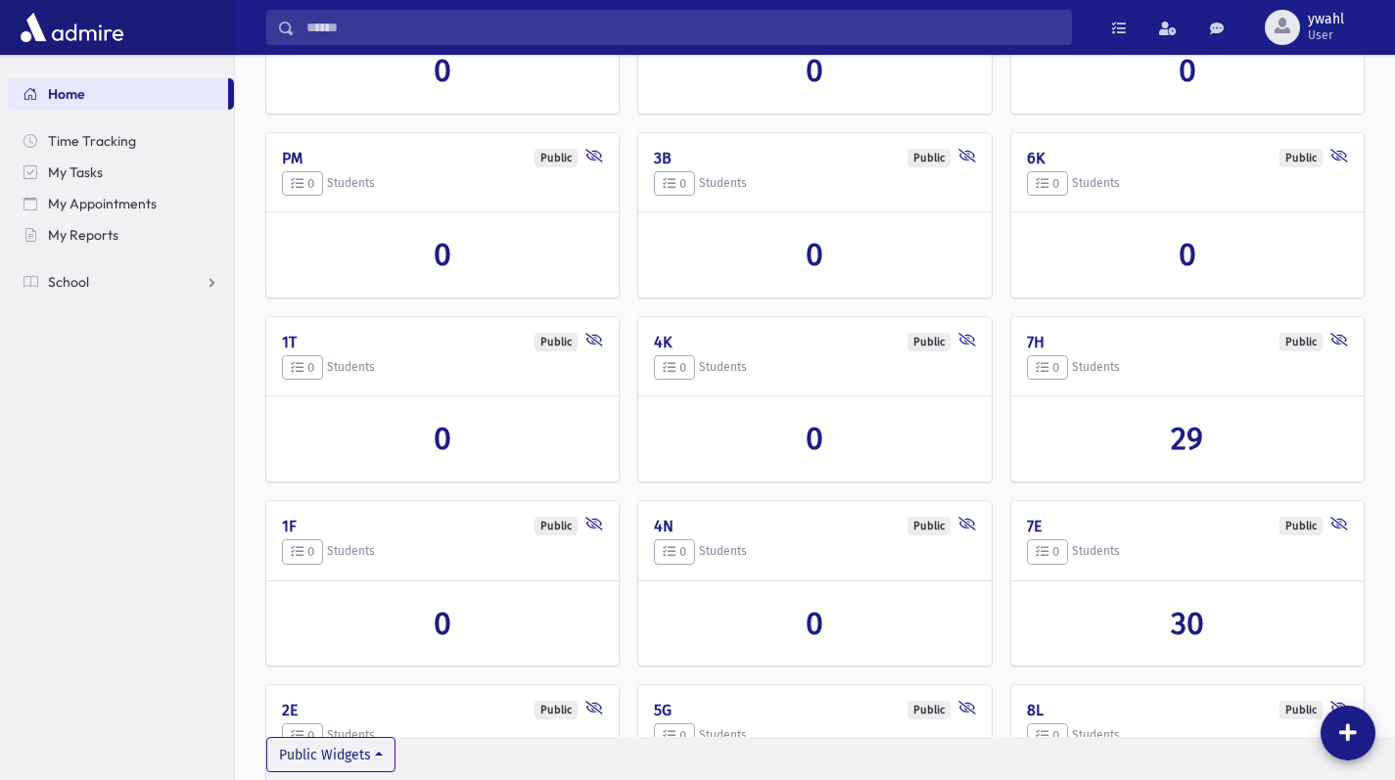
scroll to position [392, 0]
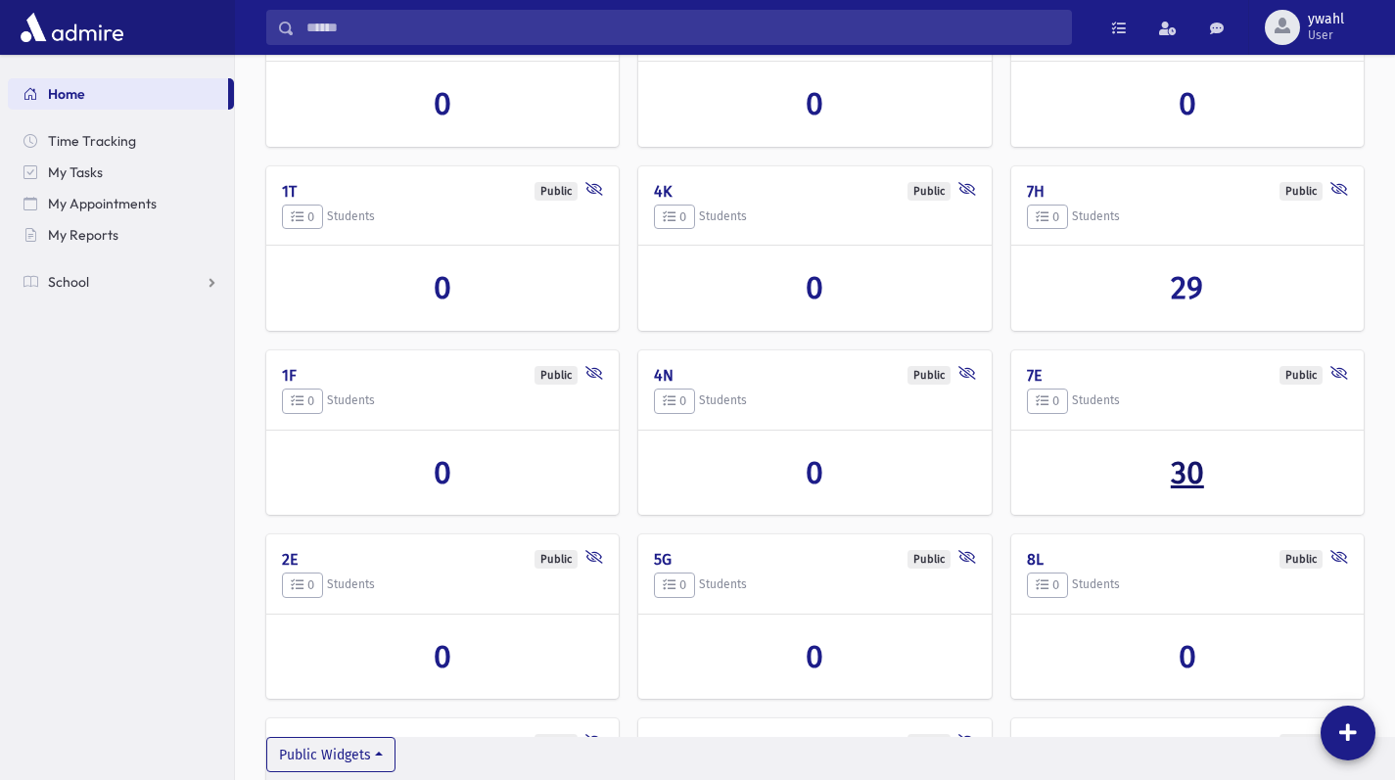
click at [1194, 473] on span "30" at bounding box center [1187, 472] width 33 height 37
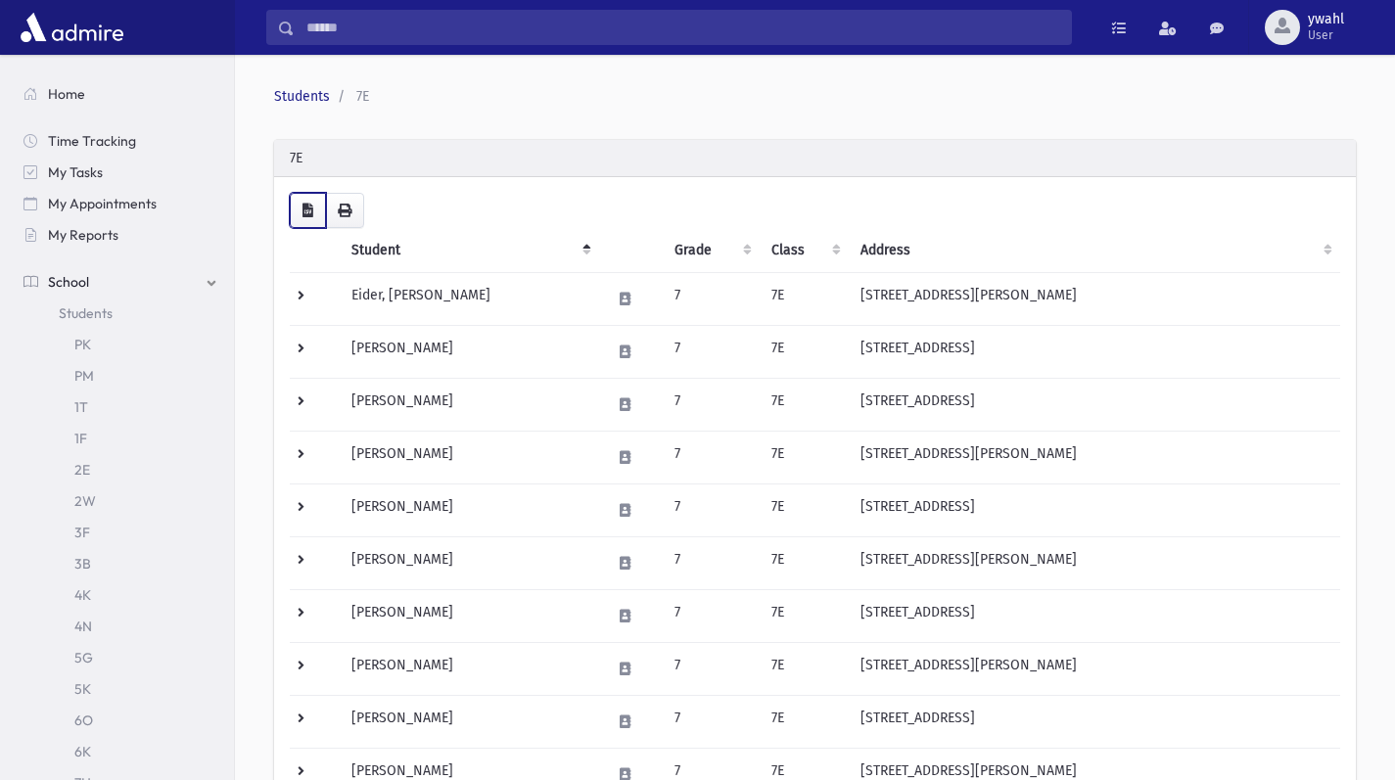
click at [313, 214] on button "button" at bounding box center [308, 210] width 36 height 35
click at [542, 98] on ol "Students 7E" at bounding box center [811, 96] width 1074 height 21
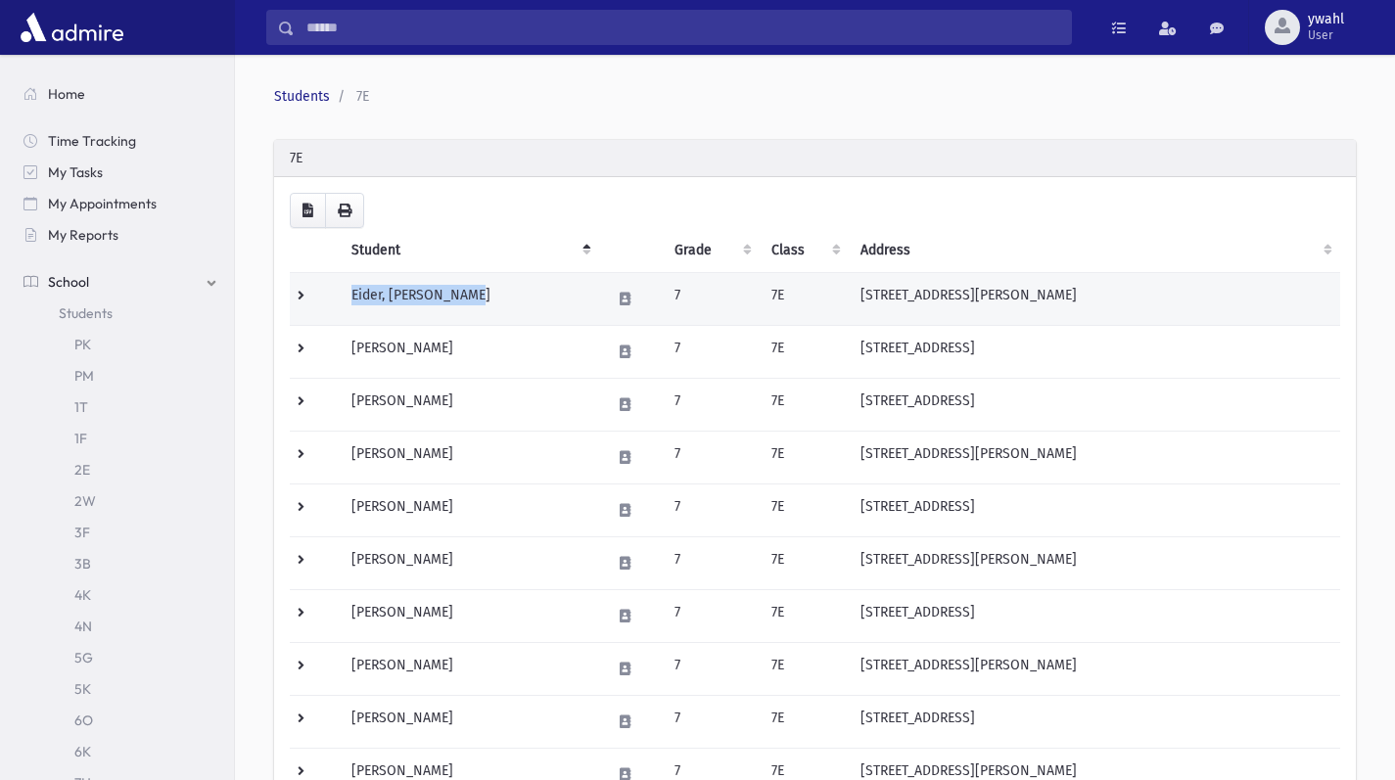
drag, startPoint x: 342, startPoint y: 297, endPoint x: 490, endPoint y: 300, distance: 148.8
click at [490, 300] on td "Eider, Shimon Dovid" at bounding box center [469, 299] width 259 height 53
copy td "Eider, Shimon Dovid"
